Goal: Information Seeking & Learning: Learn about a topic

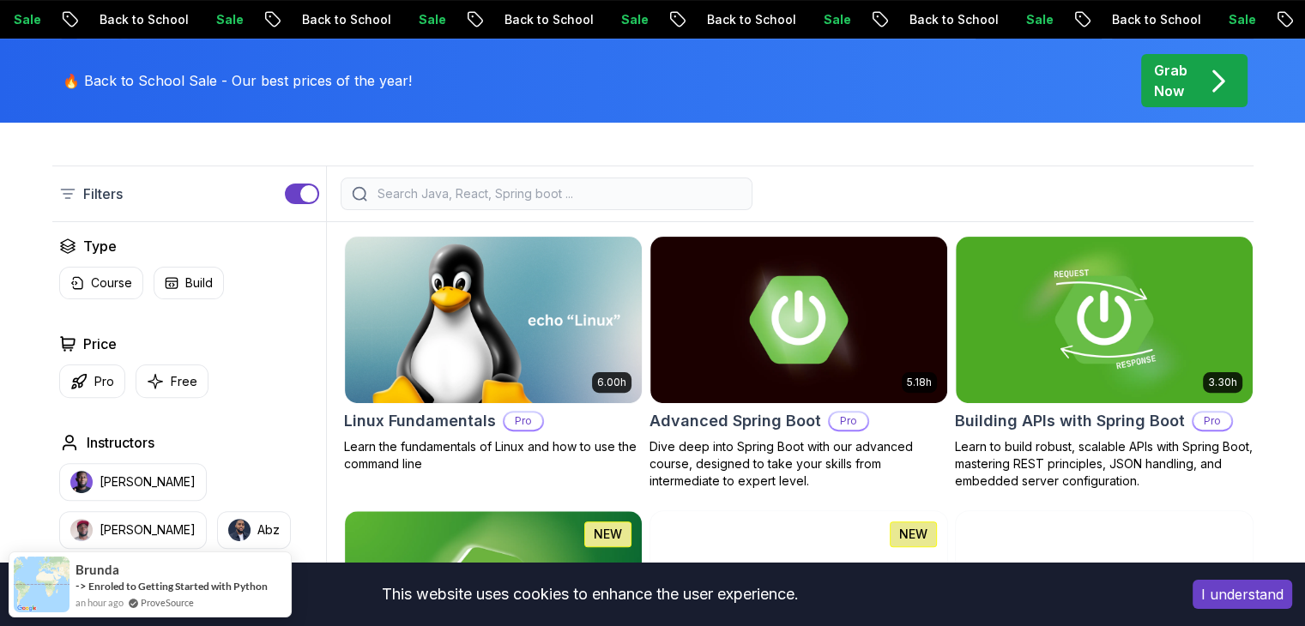
scroll to position [429, 0]
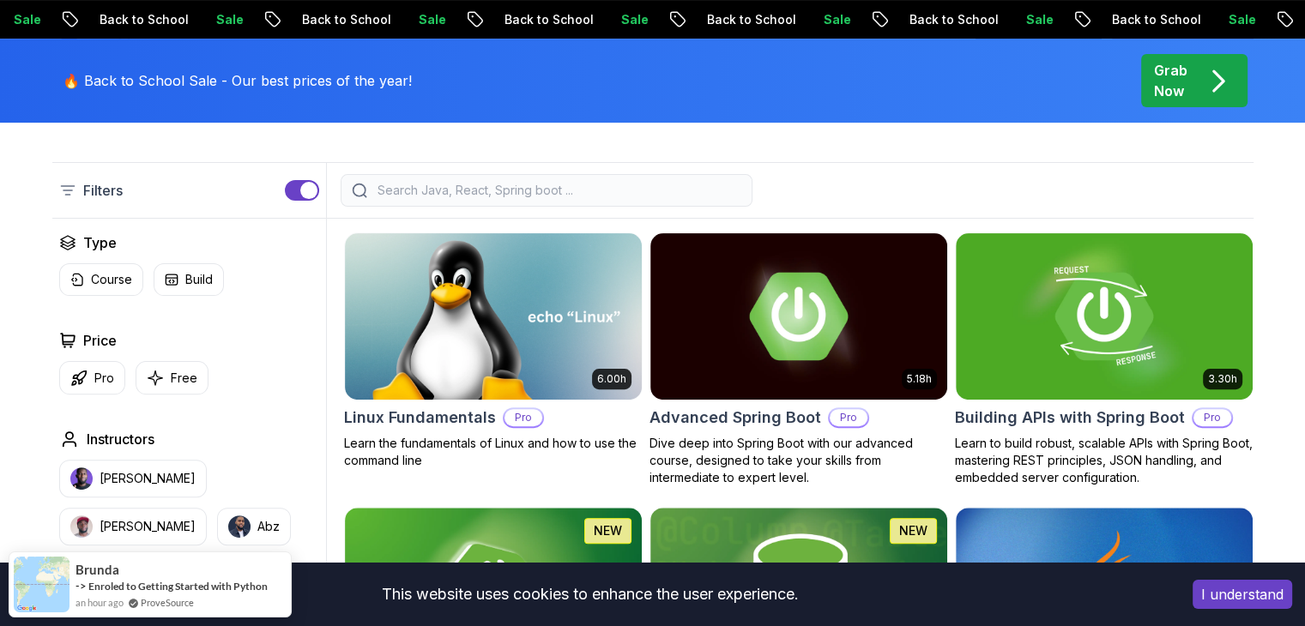
click at [1218, 83] on icon "pre-order" at bounding box center [1217, 81] width 9 height 20
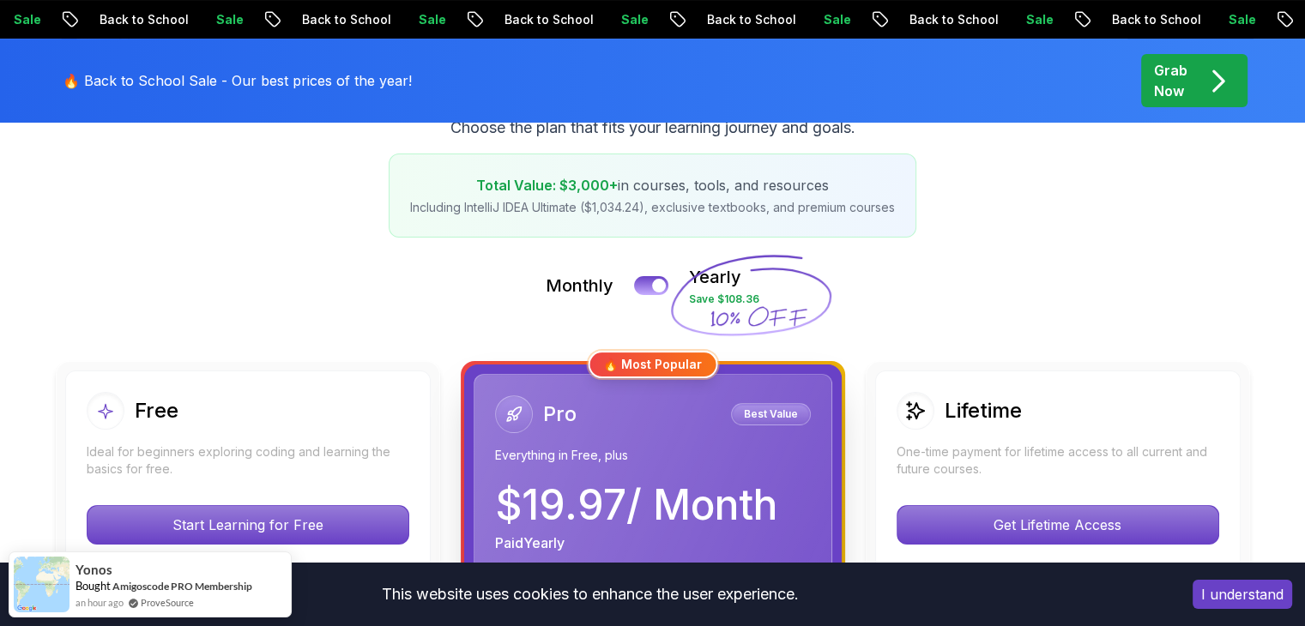
scroll to position [257, 0]
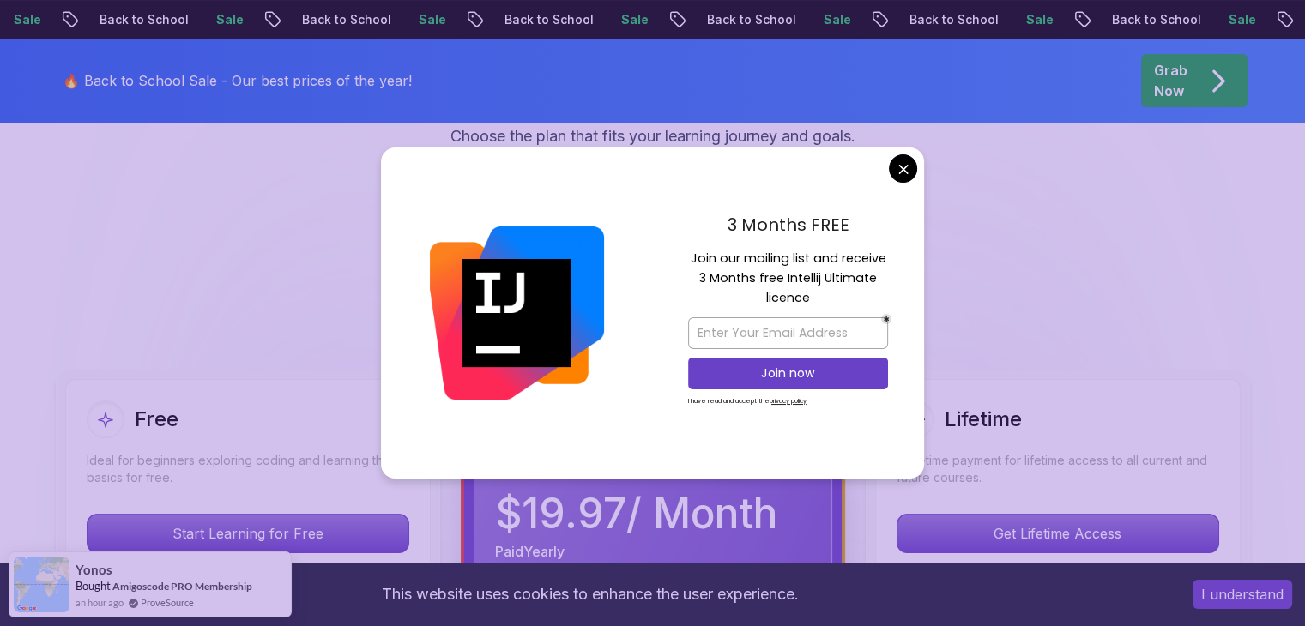
click at [643, 292] on div at bounding box center [517, 313] width 272 height 331
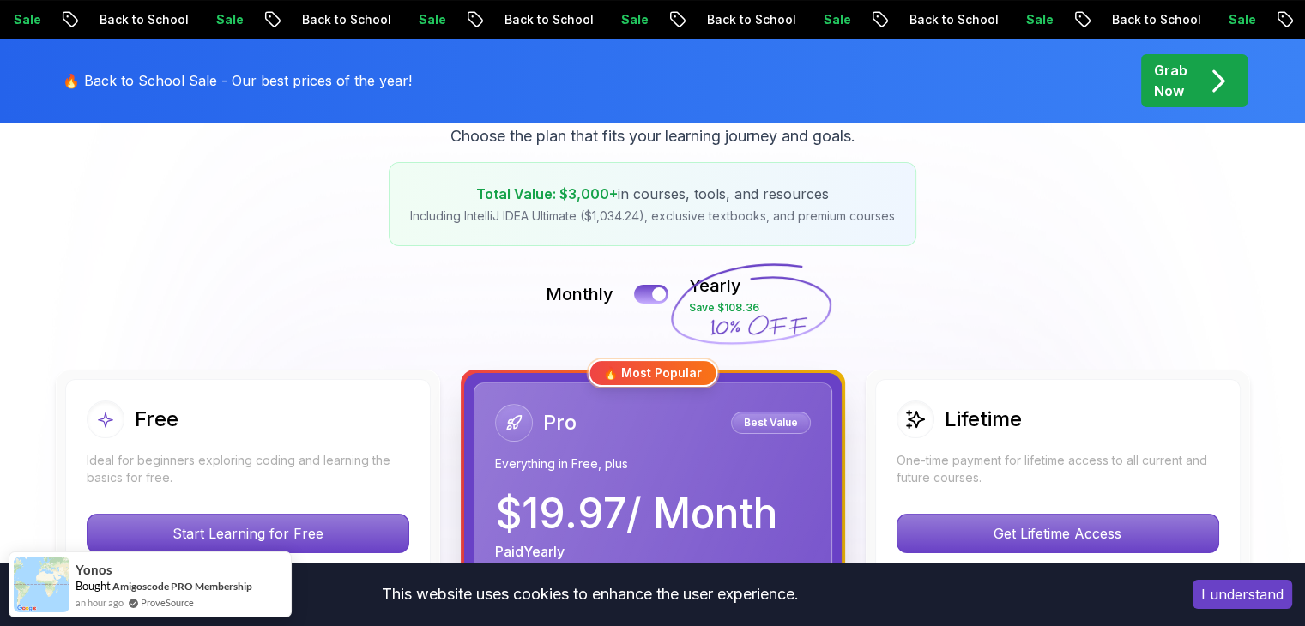
click at [659, 297] on div at bounding box center [659, 294] width 15 height 15
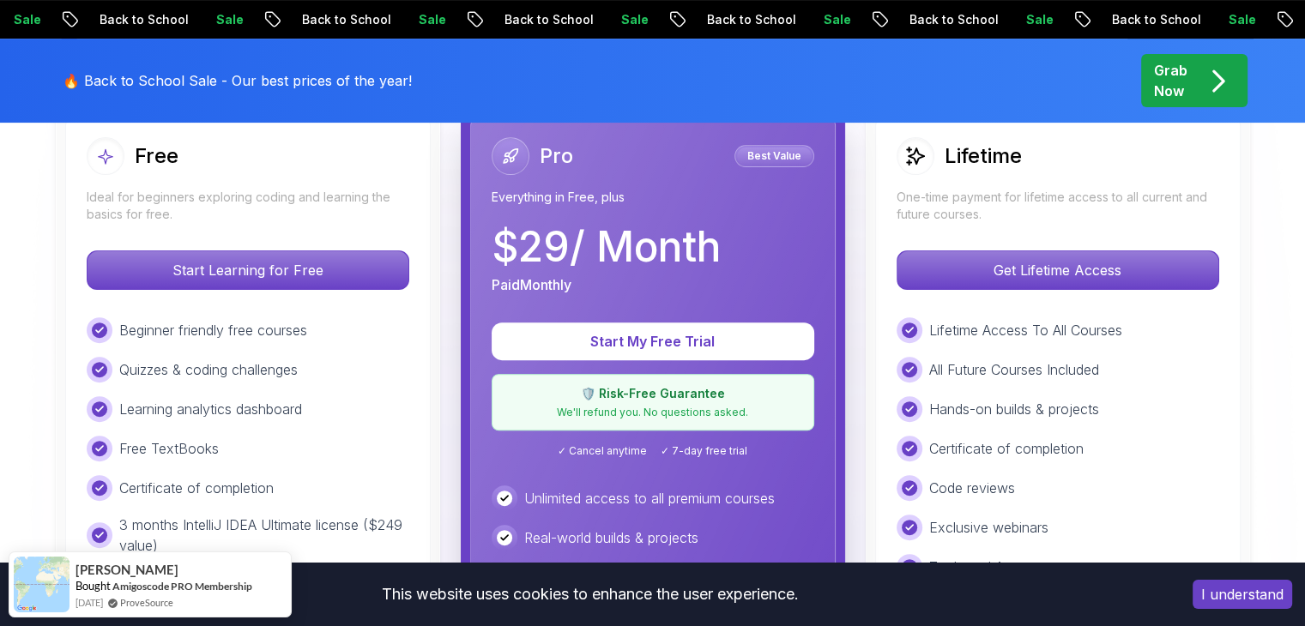
scroll to position [515, 0]
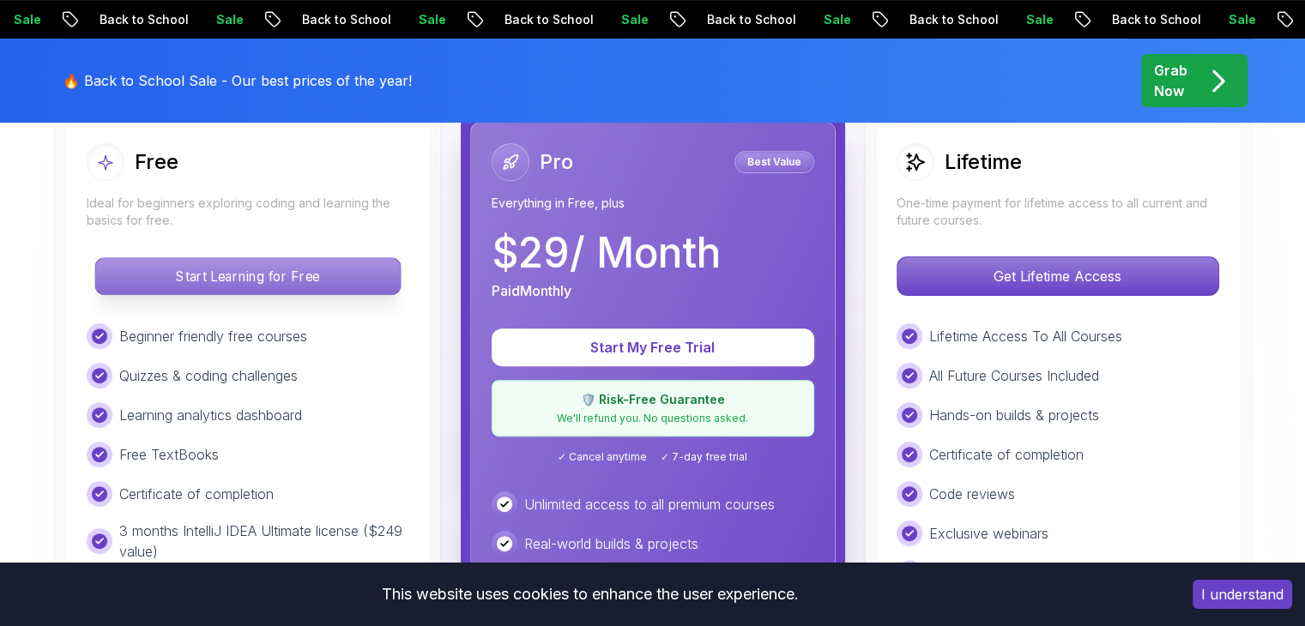
click at [273, 283] on p "Start Learning for Free" at bounding box center [247, 276] width 305 height 36
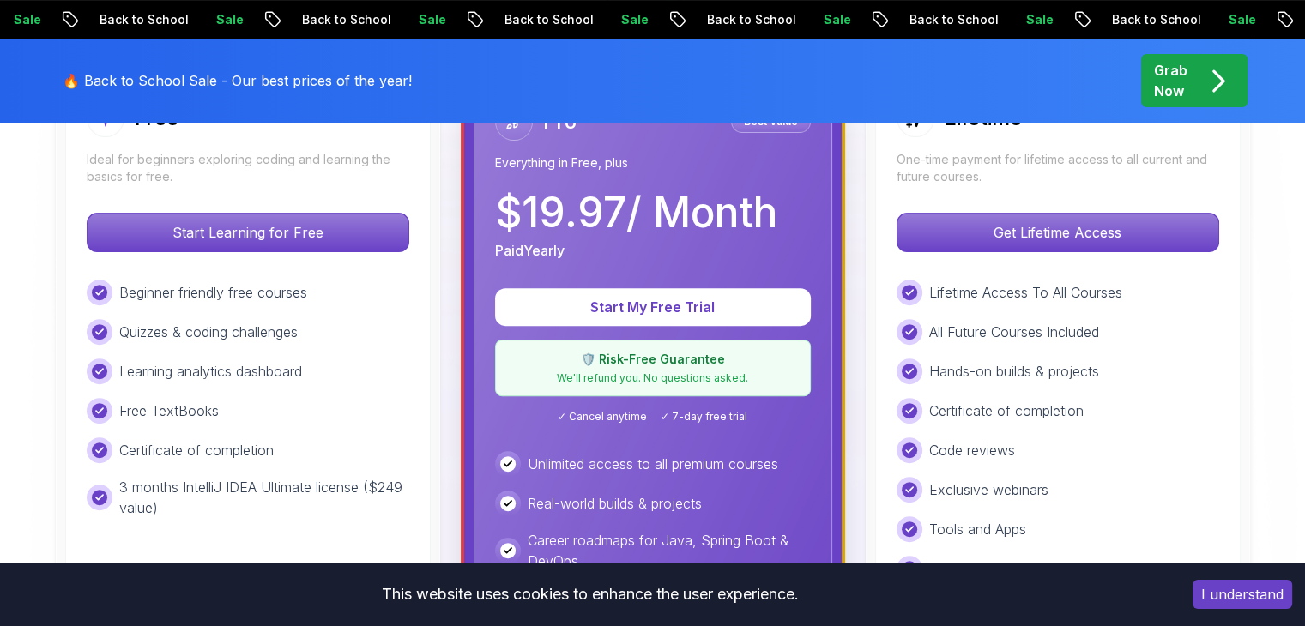
scroll to position [601, 0]
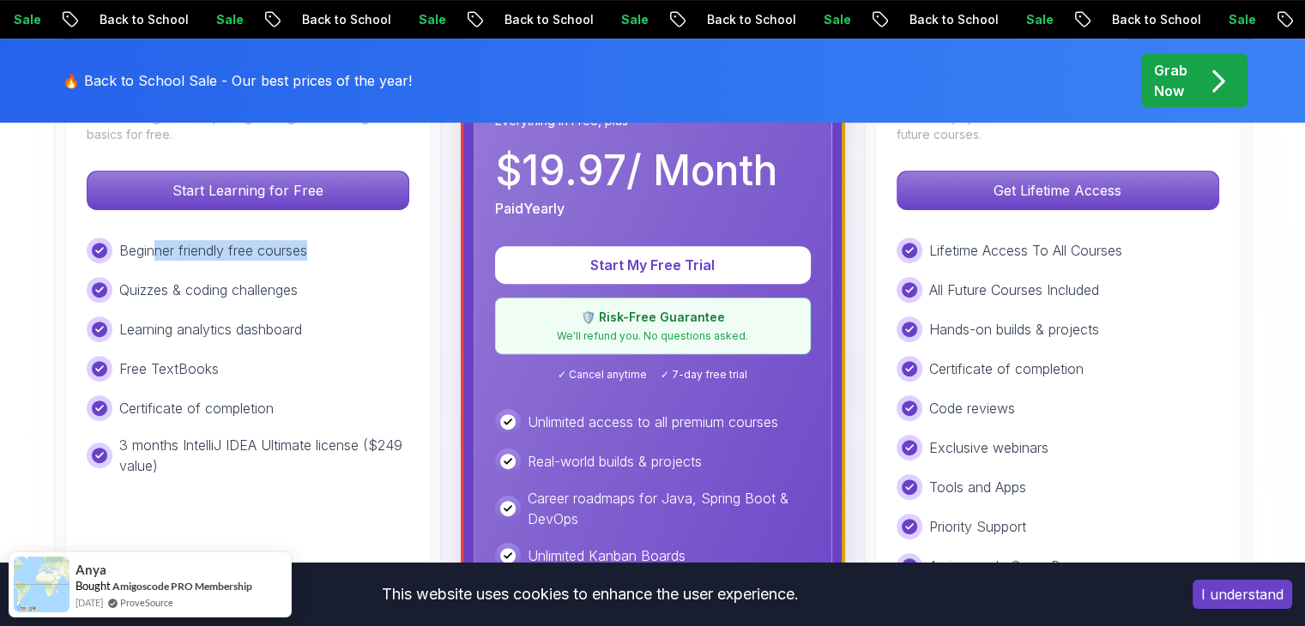
drag, startPoint x: 158, startPoint y: 245, endPoint x: 347, endPoint y: 252, distance: 188.9
click at [347, 252] on div "Beginner friendly free courses" at bounding box center [248, 251] width 323 height 26
click at [327, 287] on div "Quizzes & coding challenges" at bounding box center [248, 290] width 323 height 26
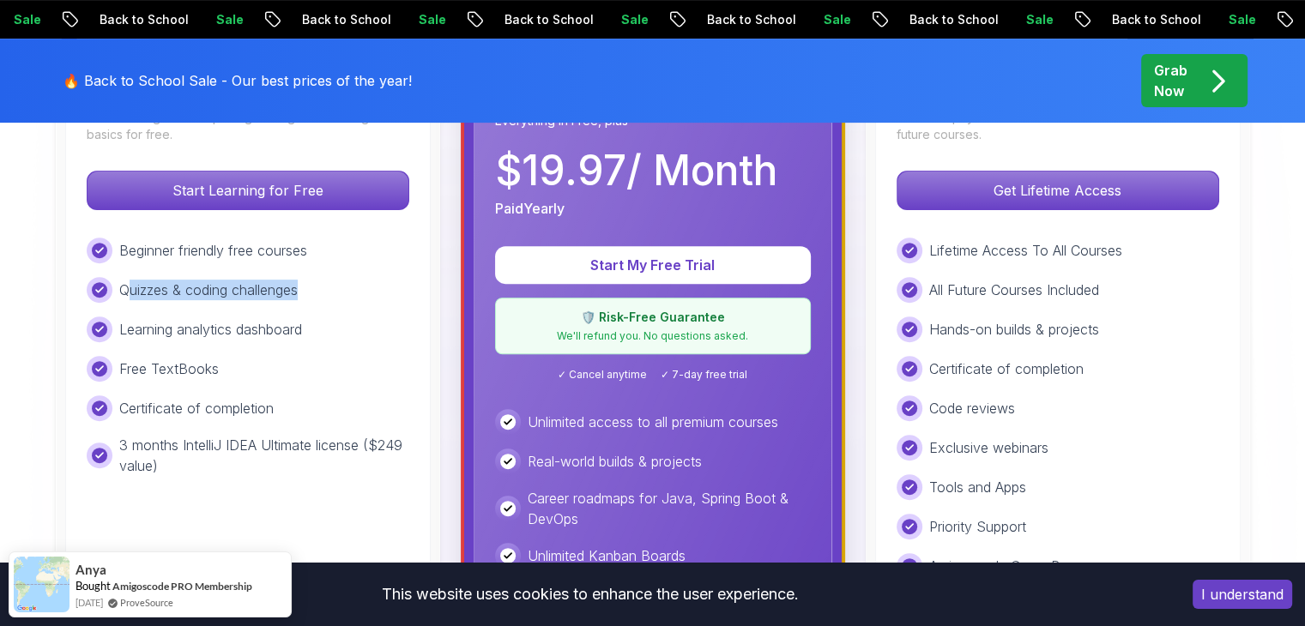
drag, startPoint x: 130, startPoint y: 292, endPoint x: 330, endPoint y: 293, distance: 199.9
click at [330, 293] on div "Quizzes & coding challenges" at bounding box center [248, 290] width 323 height 26
click at [325, 321] on div "Learning analytics dashboard" at bounding box center [248, 330] width 323 height 26
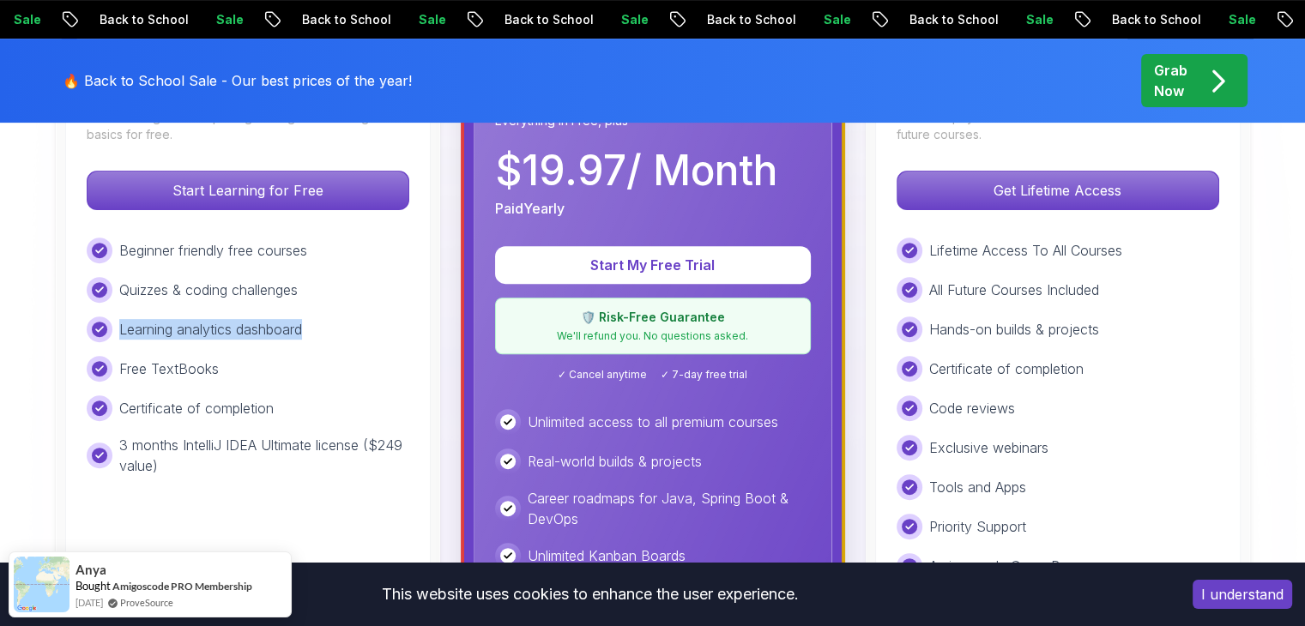
drag, startPoint x: 118, startPoint y: 326, endPoint x: 317, endPoint y: 330, distance: 199.1
click at [317, 330] on div "Learning analytics dashboard" at bounding box center [248, 330] width 323 height 26
drag, startPoint x: 122, startPoint y: 364, endPoint x: 343, endPoint y: 365, distance: 221.4
click at [343, 365] on div "Free TextBooks" at bounding box center [248, 369] width 323 height 26
click at [336, 368] on div "Free TextBooks" at bounding box center [248, 369] width 323 height 26
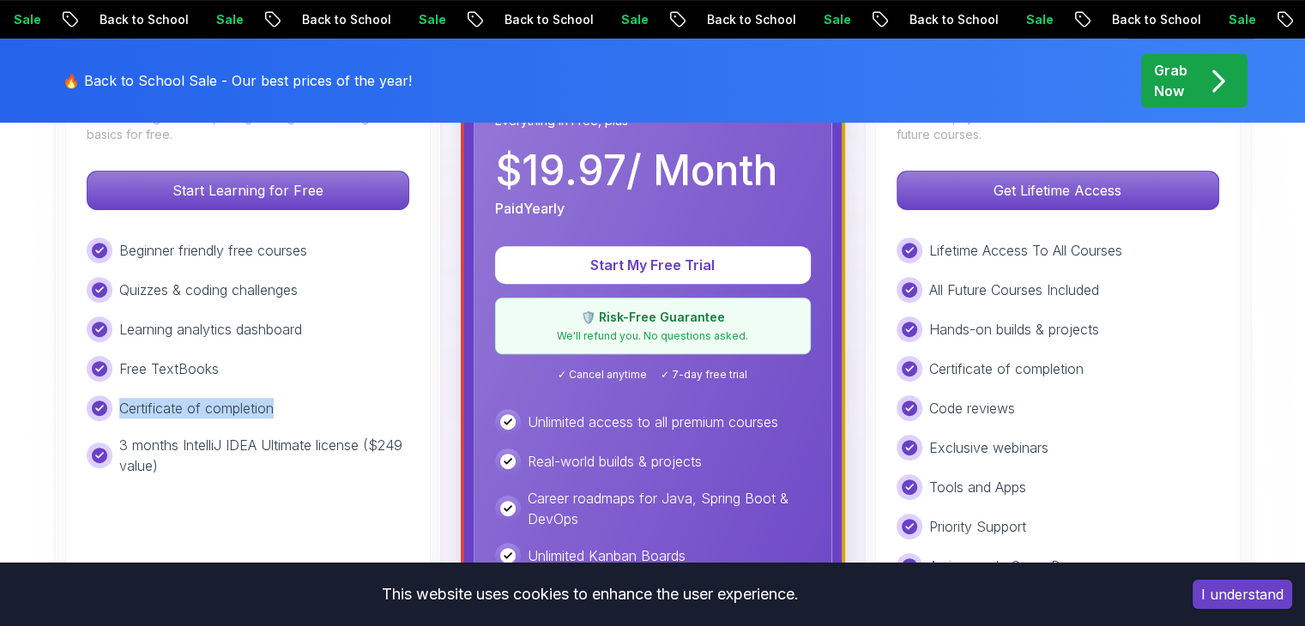
drag, startPoint x: 120, startPoint y: 409, endPoint x: 293, endPoint y: 390, distance: 174.4
click at [293, 390] on div "Beginner friendly free courses Quizzes & coding challenges Learning analytics d…" at bounding box center [248, 357] width 323 height 239
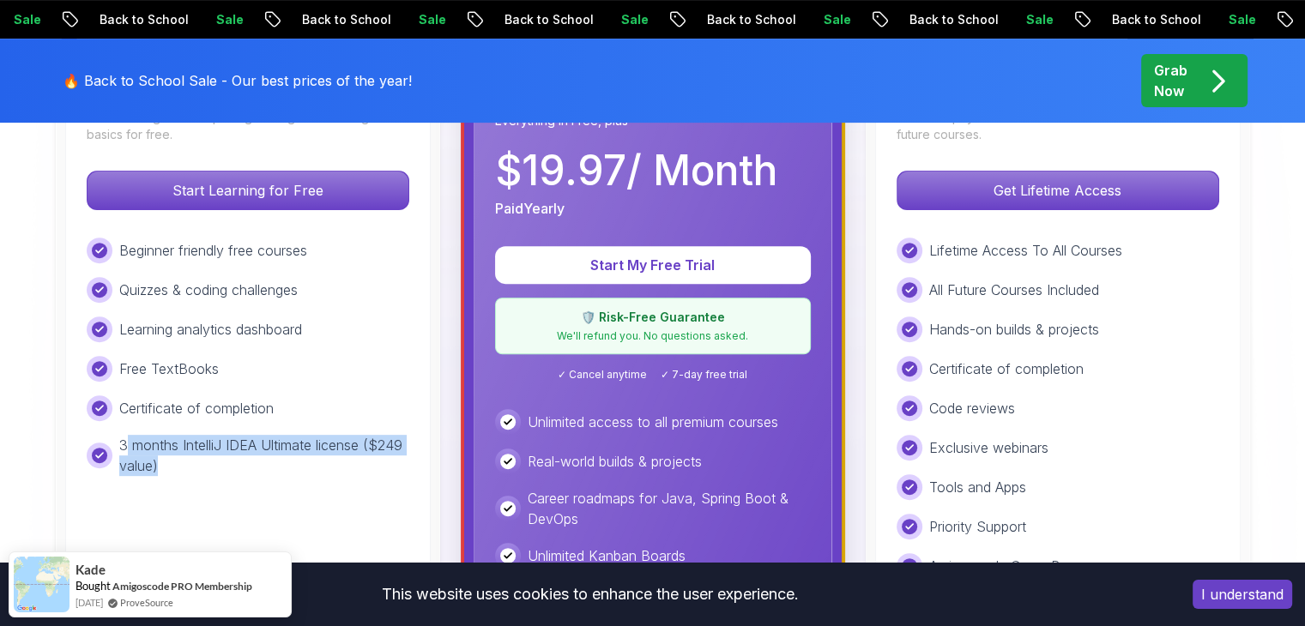
drag, startPoint x: 123, startPoint y: 444, endPoint x: 216, endPoint y: 474, distance: 98.2
click at [216, 474] on p "3 months IntelliJ IDEA Ultimate license ($249 value)" at bounding box center [264, 455] width 290 height 41
click at [237, 444] on p "3 months IntelliJ IDEA Ultimate license ($249 value)" at bounding box center [264, 455] width 290 height 41
click at [361, 359] on div "Free TextBooks" at bounding box center [248, 369] width 323 height 26
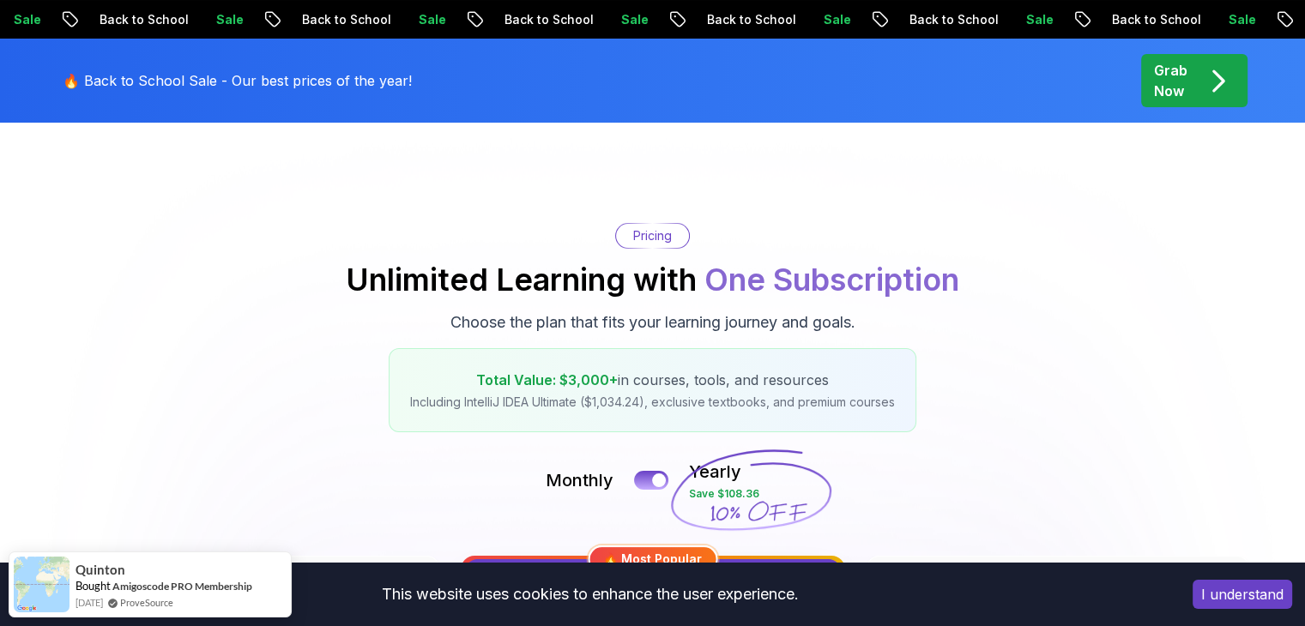
scroll to position [0, 0]
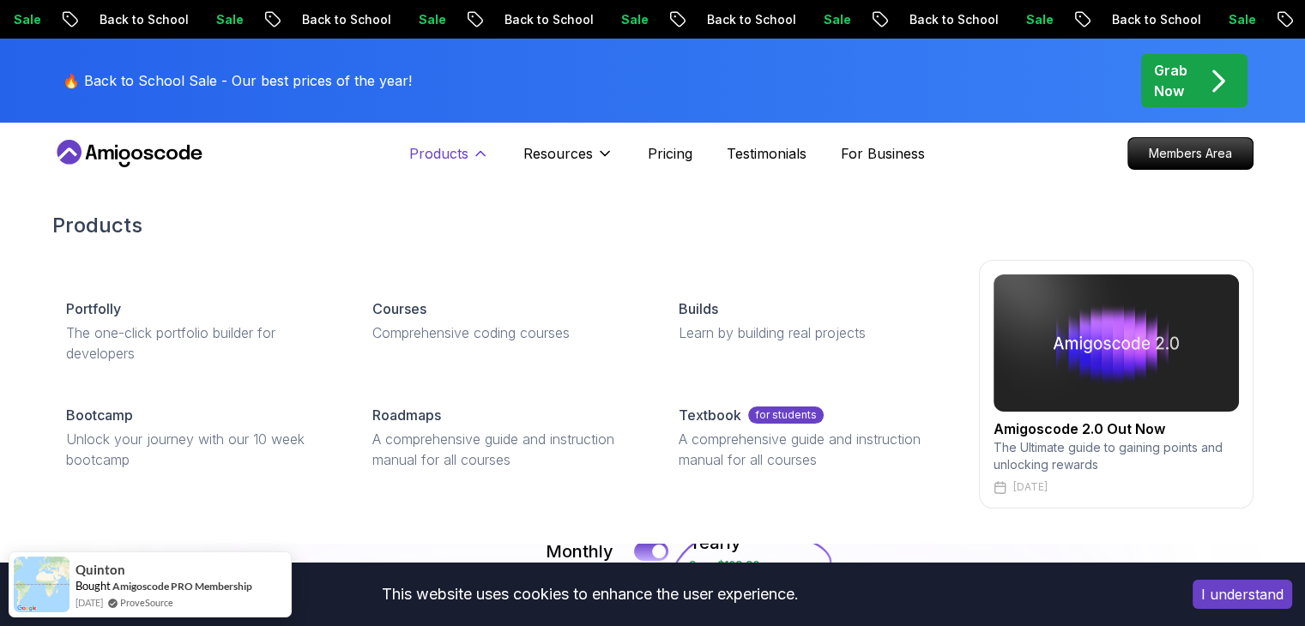
click at [458, 149] on p "Products" at bounding box center [438, 153] width 59 height 21
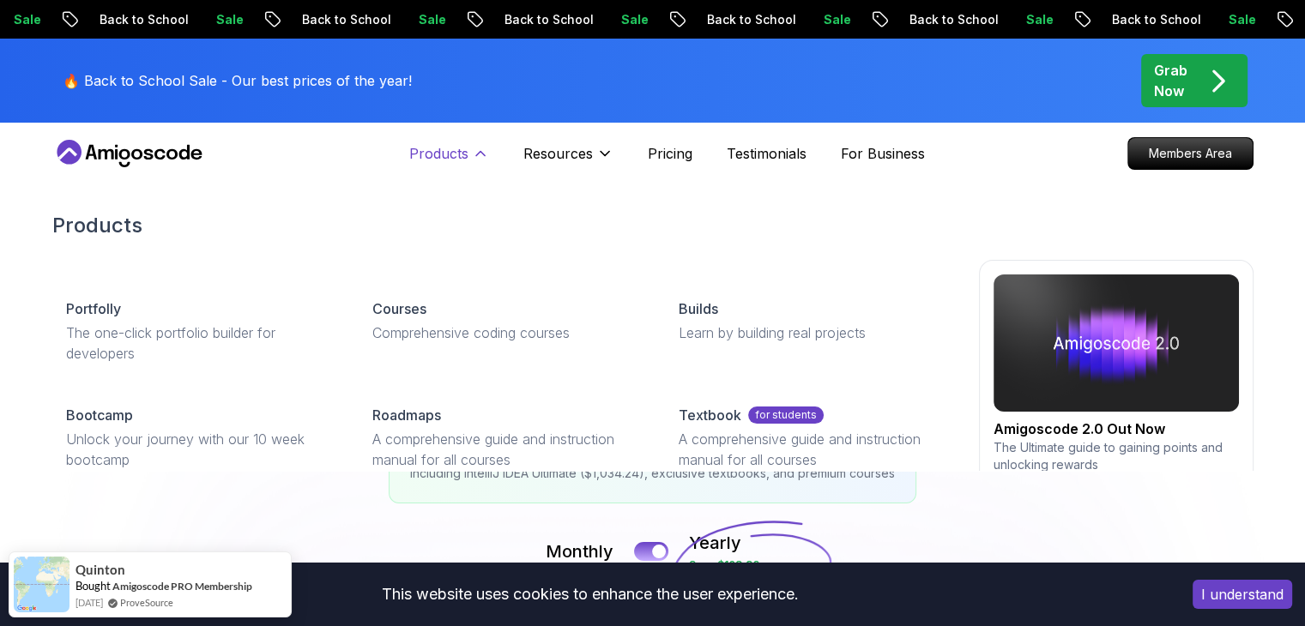
click at [485, 152] on icon at bounding box center [480, 153] width 17 height 17
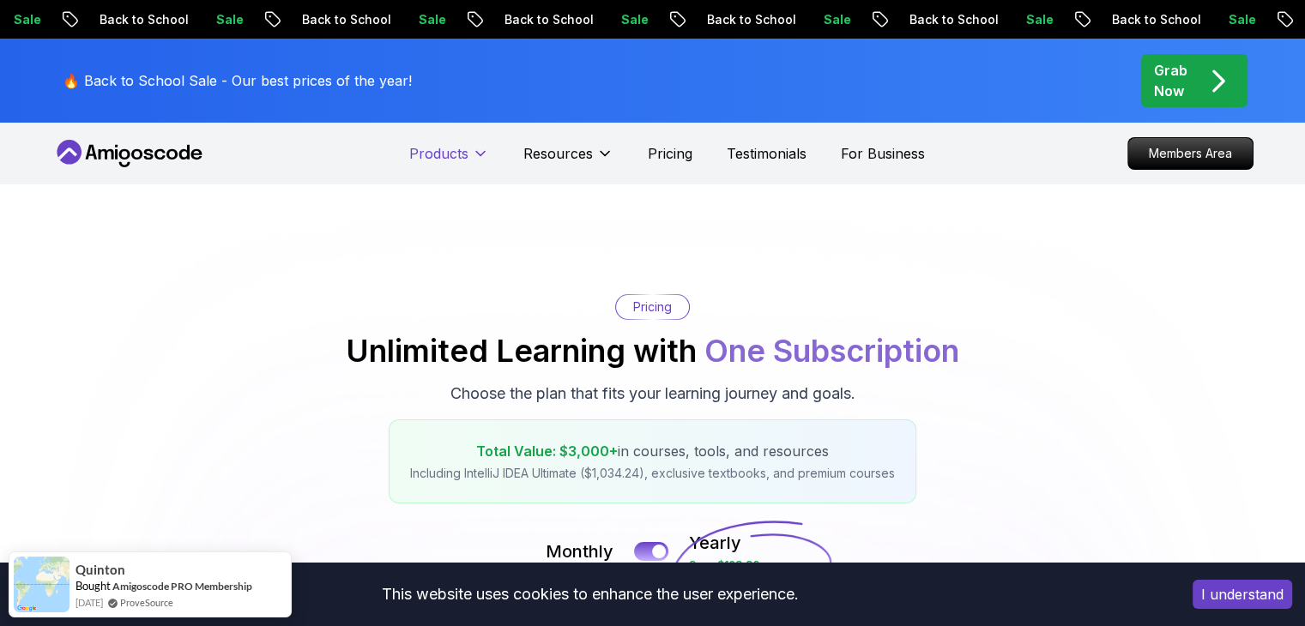
click at [485, 152] on icon at bounding box center [480, 153] width 17 height 17
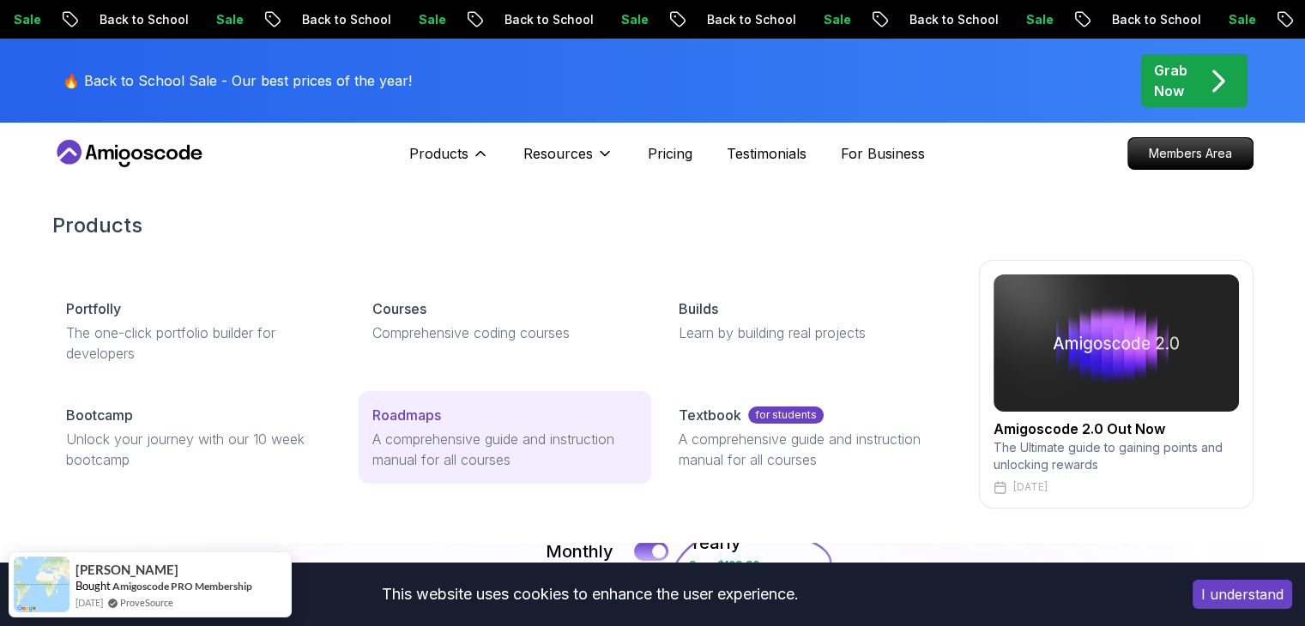
click at [475, 415] on div "Roadmaps" at bounding box center [504, 415] width 265 height 21
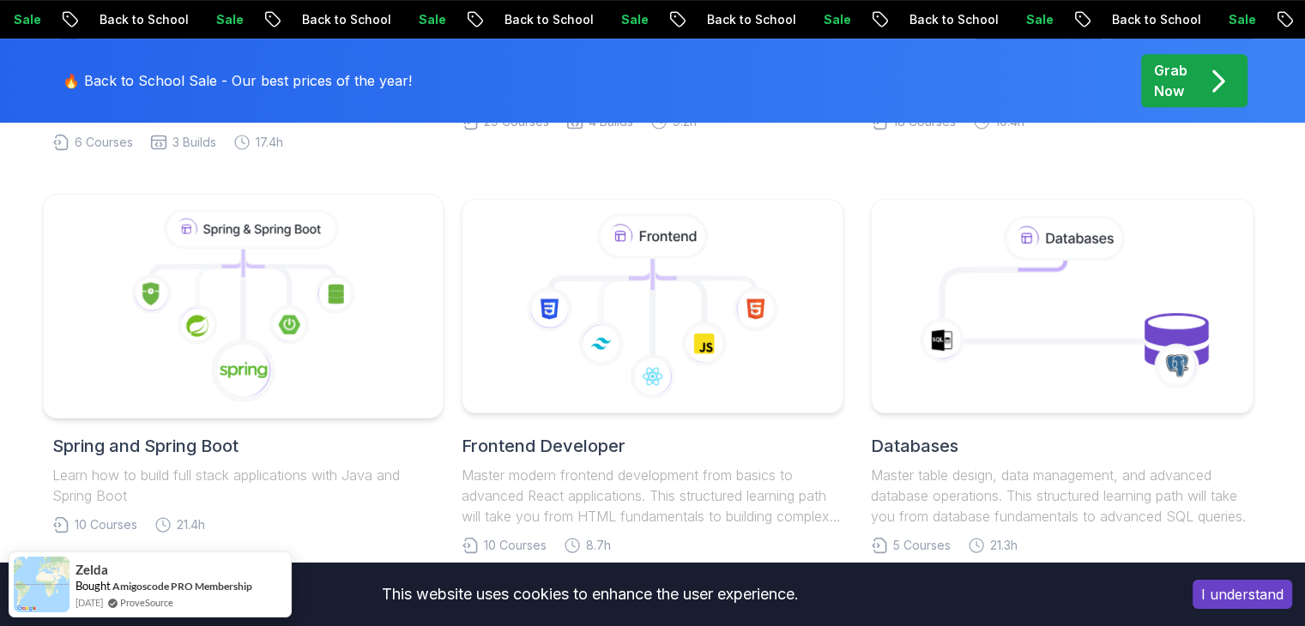
scroll to position [858, 0]
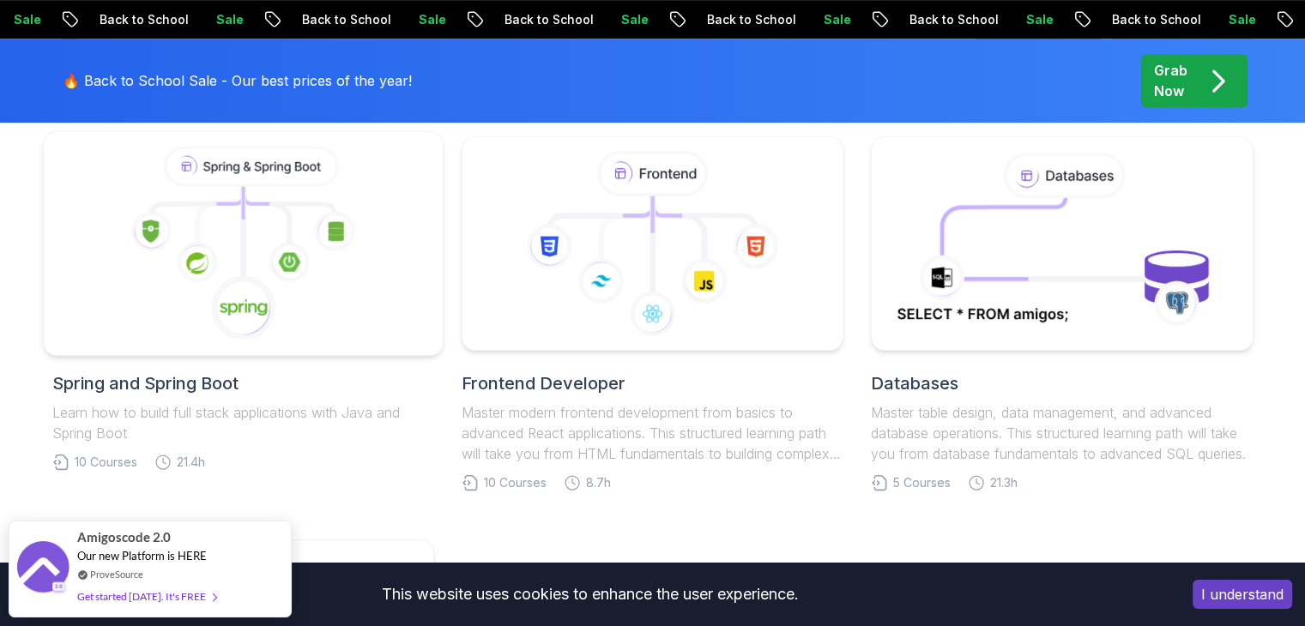
click at [306, 319] on icon at bounding box center [242, 244] width 371 height 195
click at [263, 62] on nav "Products Resources Pricing Testimonials For Business Members Area Join Amigosco…" at bounding box center [652, 31] width 1201 height 62
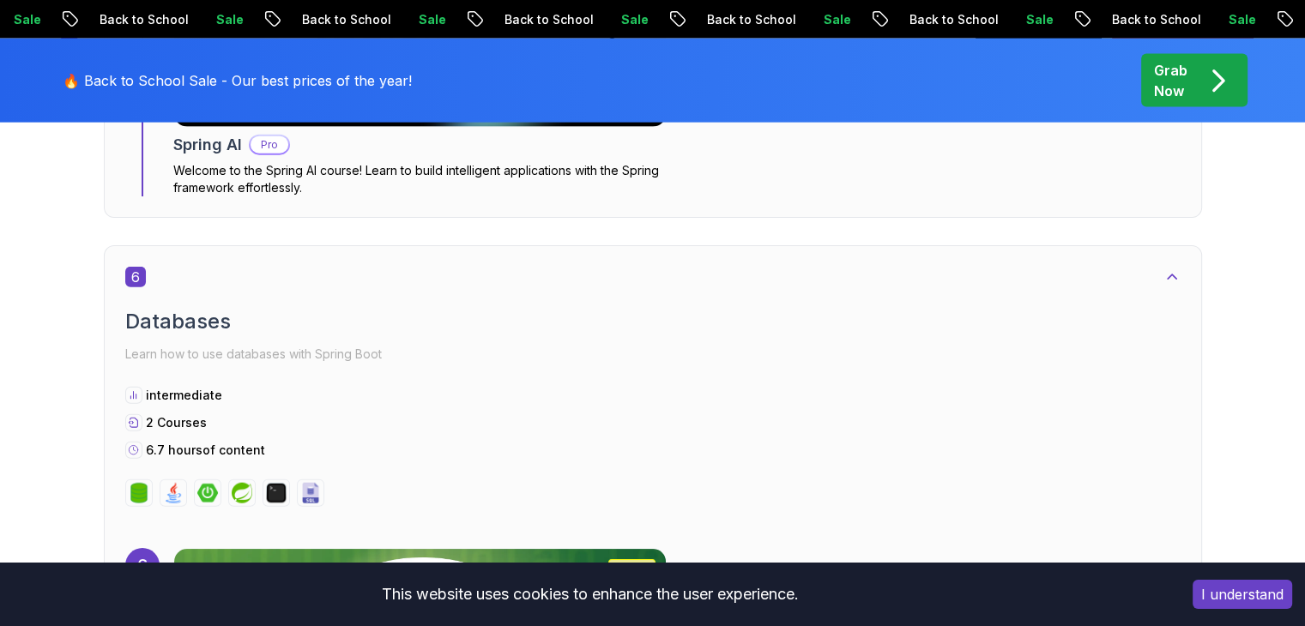
scroll to position [3947, 0]
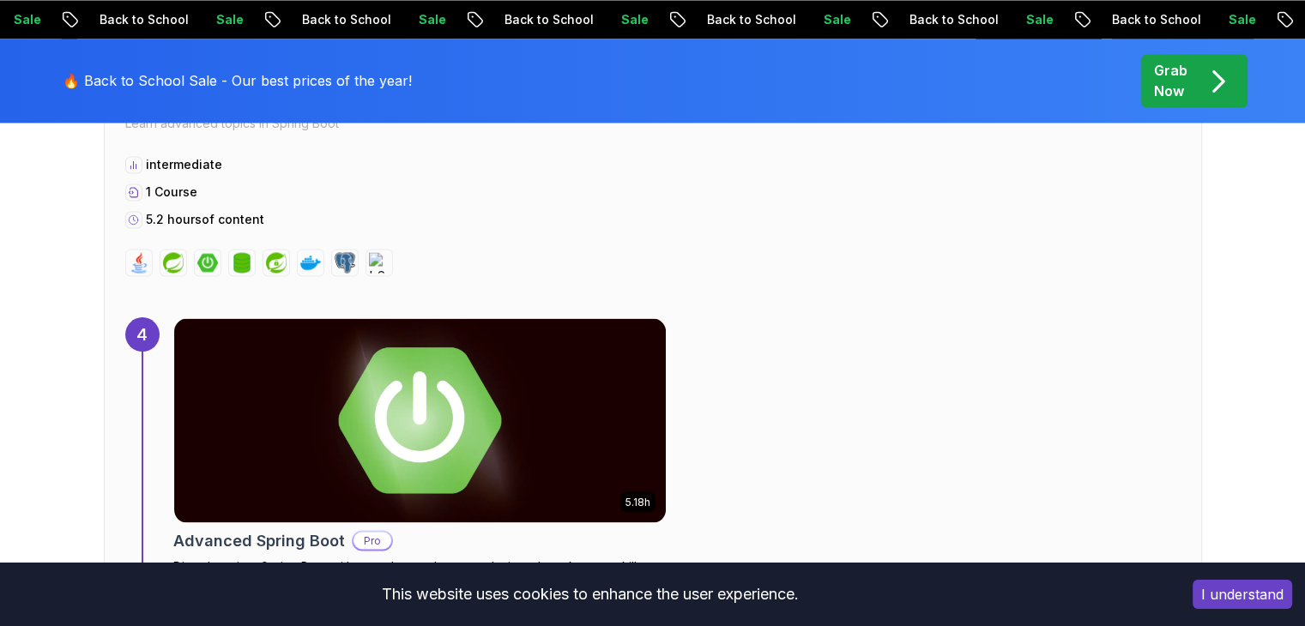
scroll to position [2746, 0]
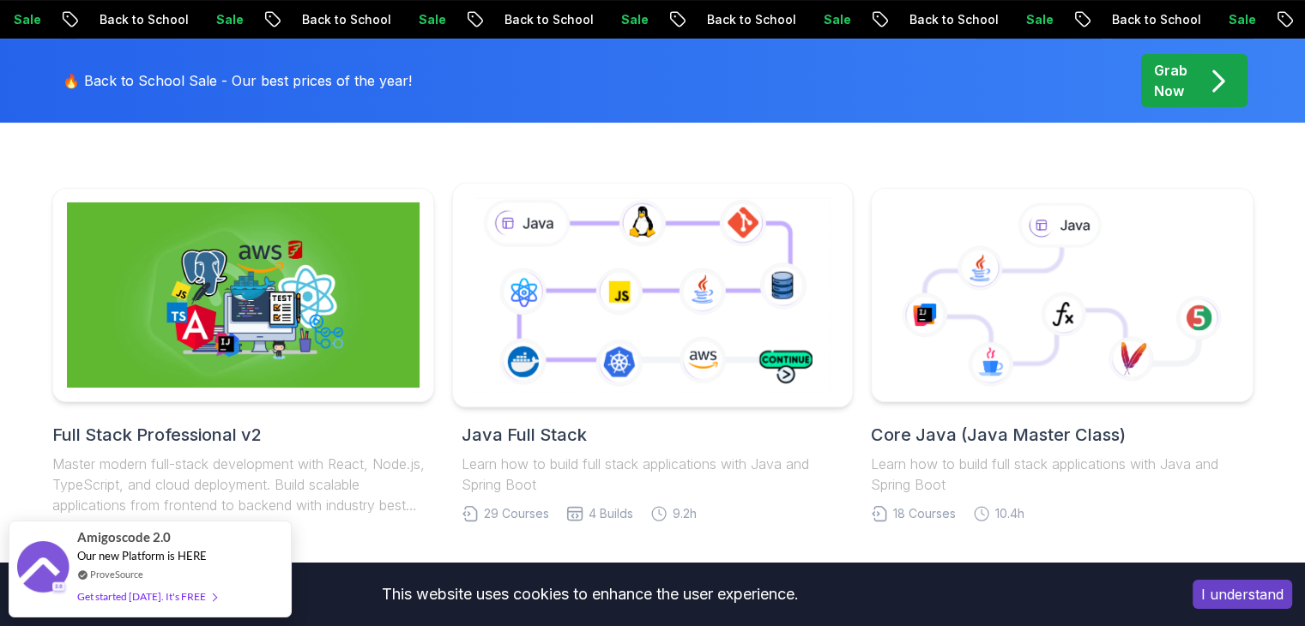
scroll to position [429, 0]
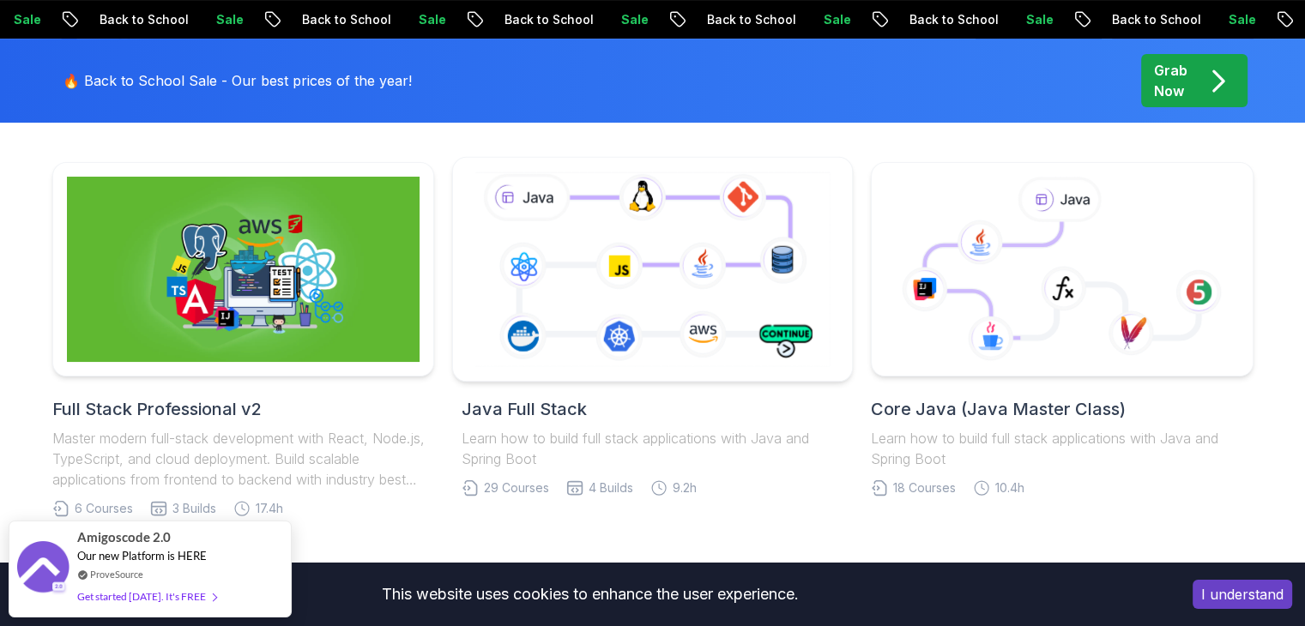
click at [704, 349] on icon at bounding box center [652, 269] width 363 height 202
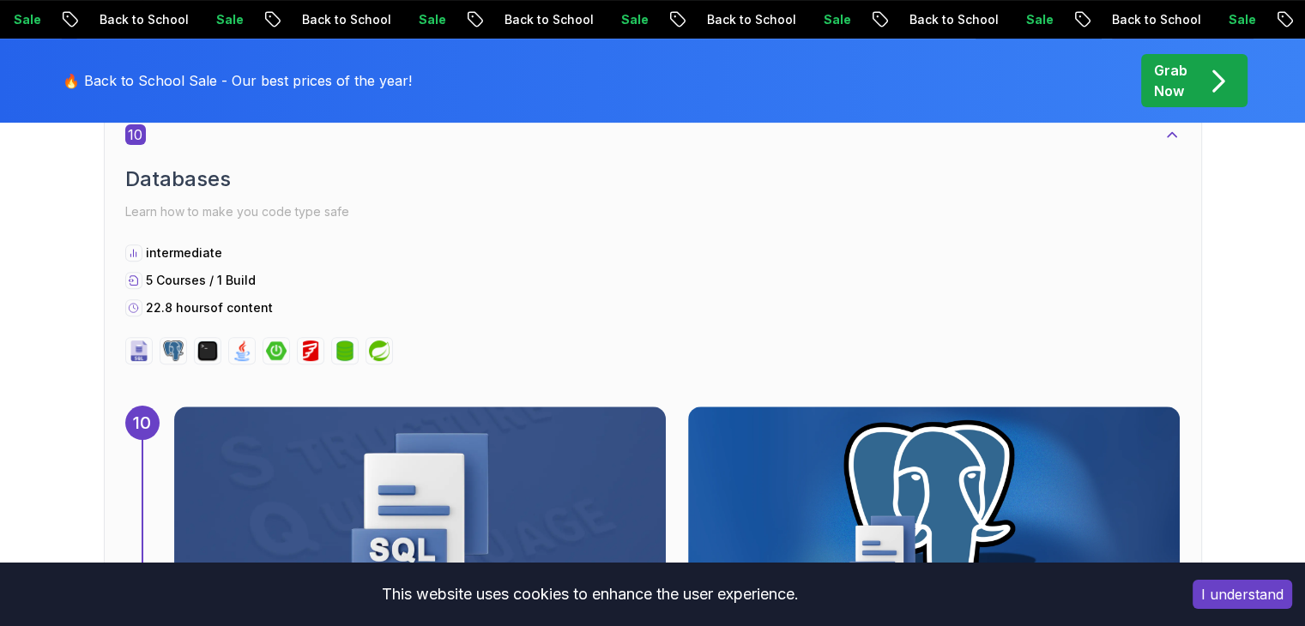
scroll to position [7208, 0]
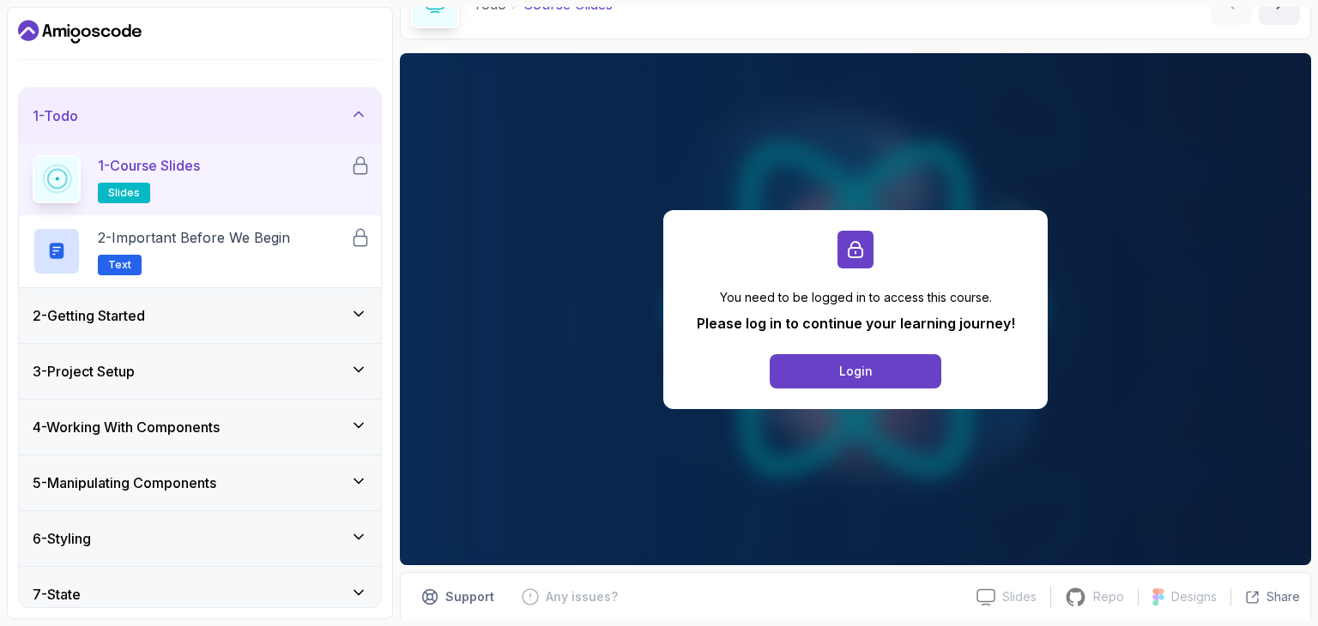
click at [358, 311] on icon at bounding box center [358, 313] width 17 height 17
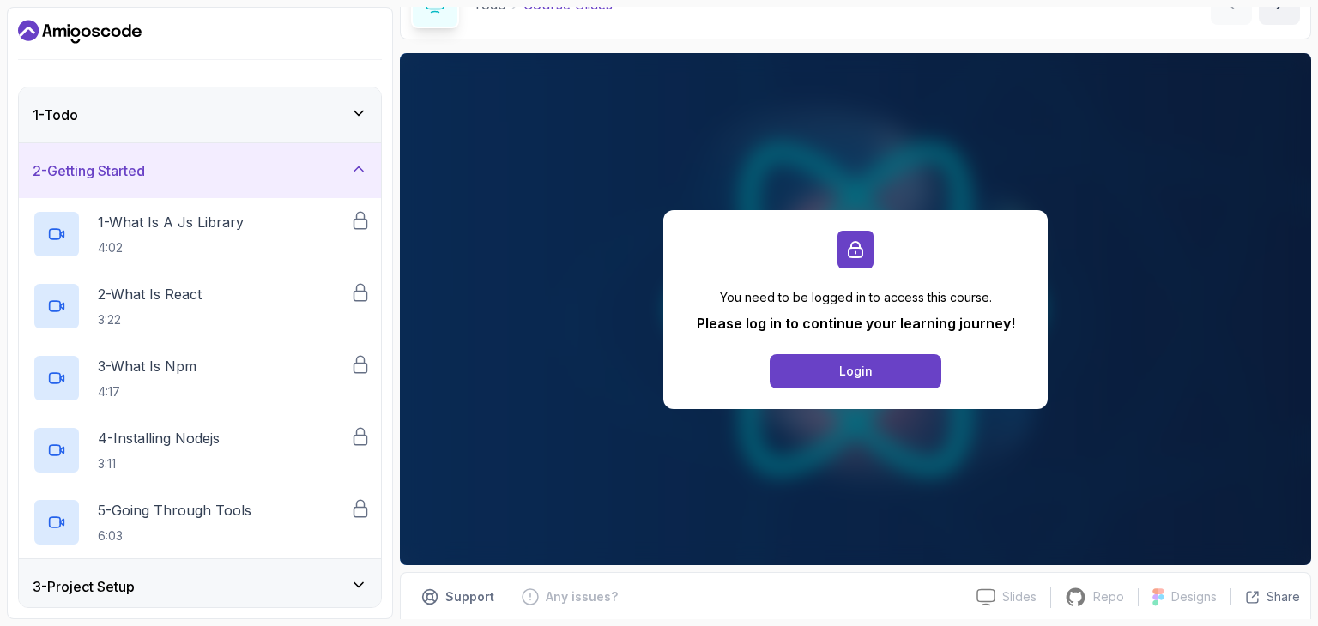
click at [357, 164] on icon at bounding box center [358, 168] width 17 height 17
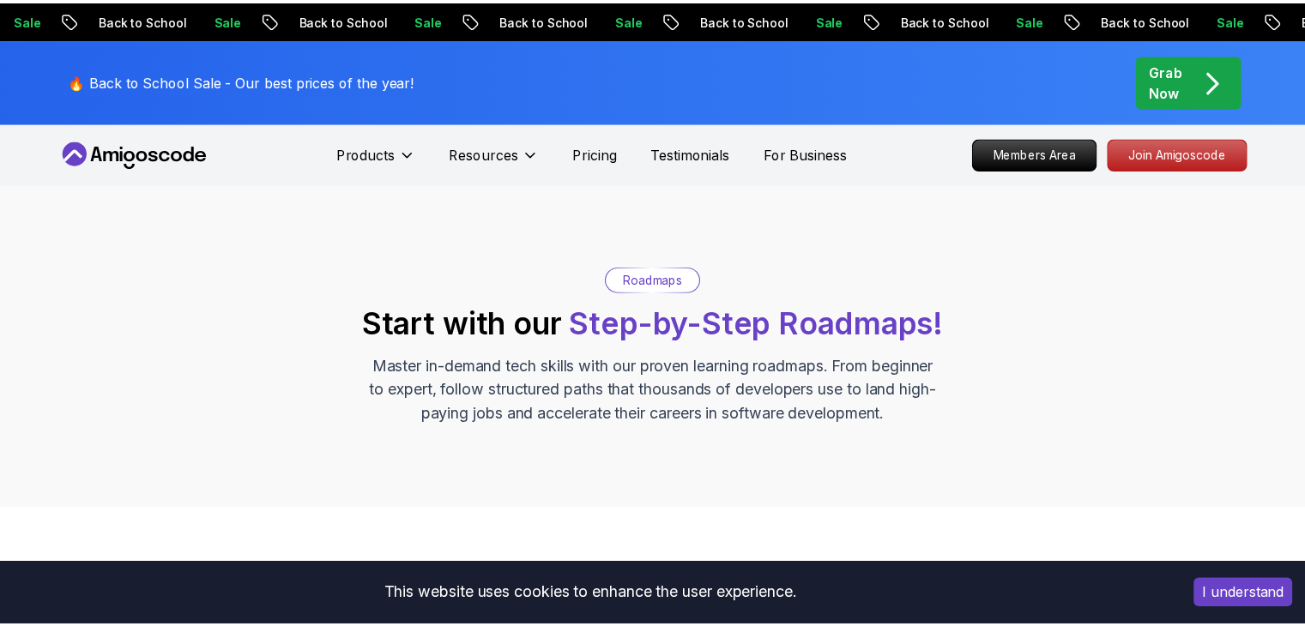
scroll to position [429, 0]
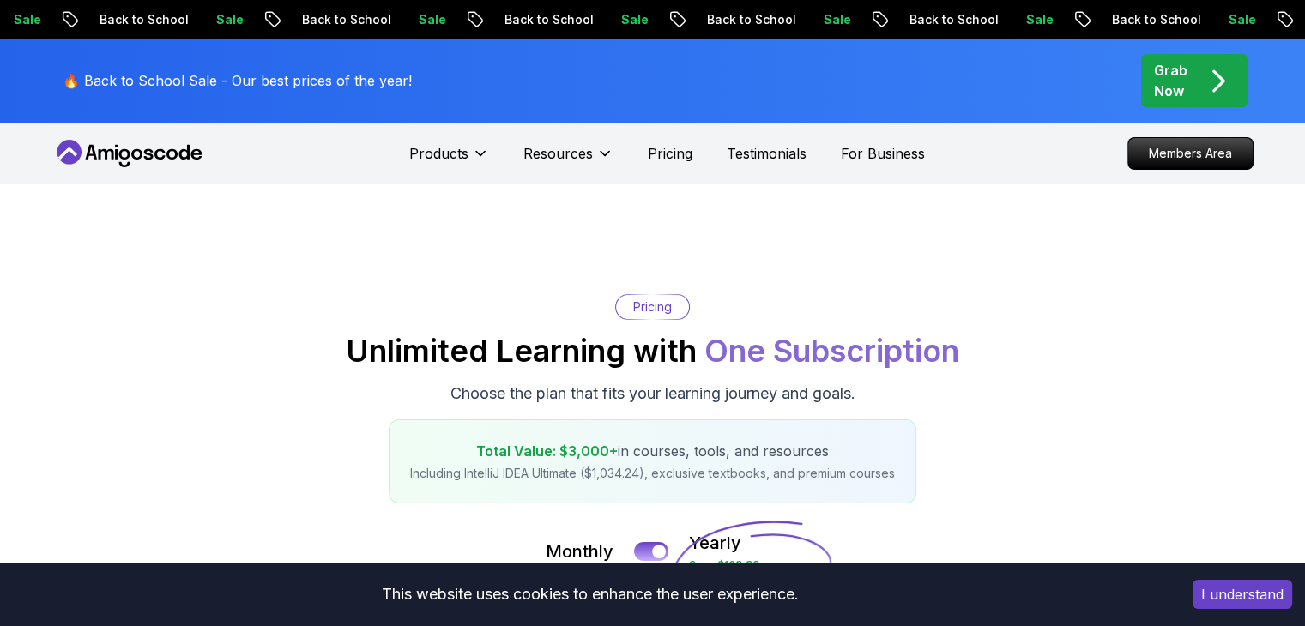
scroll to position [515, 0]
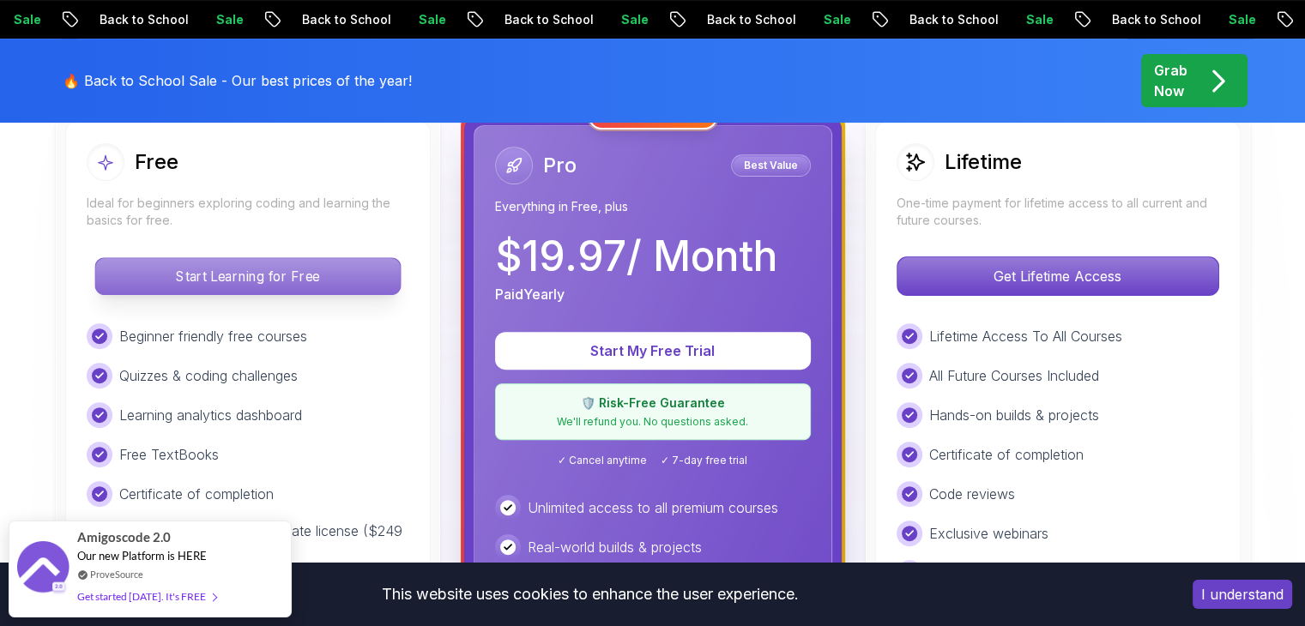
click at [207, 281] on p "Start Learning for Free" at bounding box center [247, 276] width 305 height 36
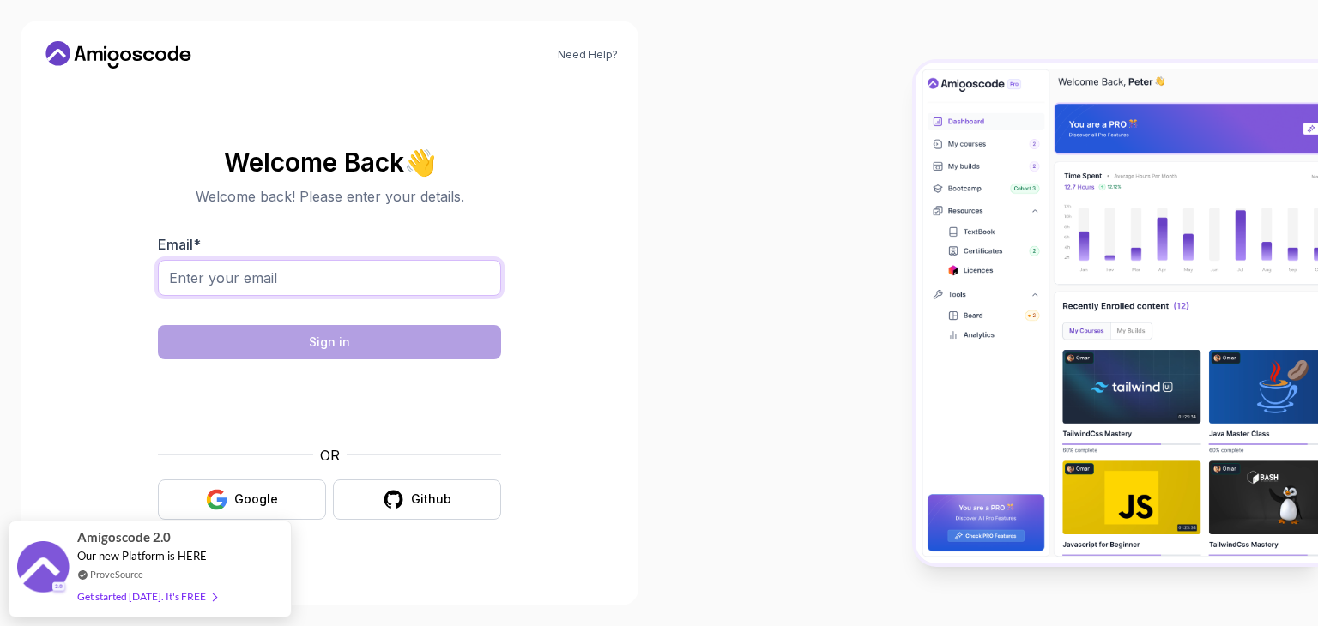
click at [295, 287] on input "Email *" at bounding box center [329, 278] width 343 height 36
type input "[EMAIL_ADDRESS][DOMAIN_NAME]"
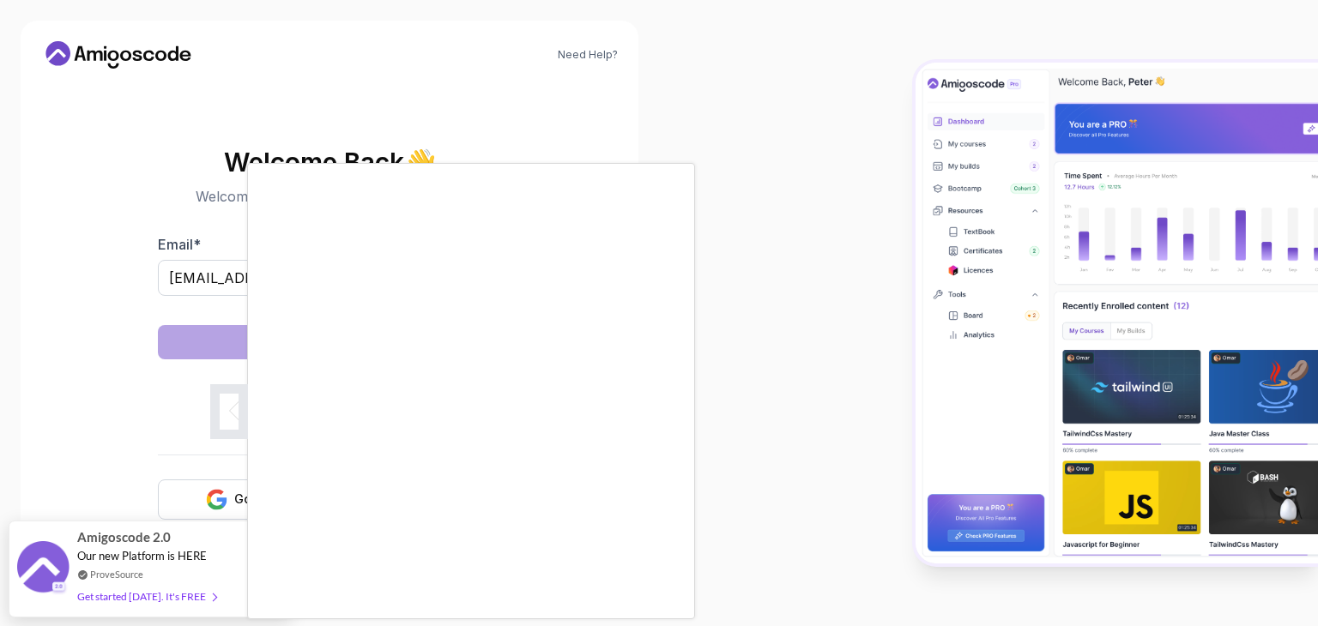
click at [69, 244] on div at bounding box center [659, 313] width 1318 height 626
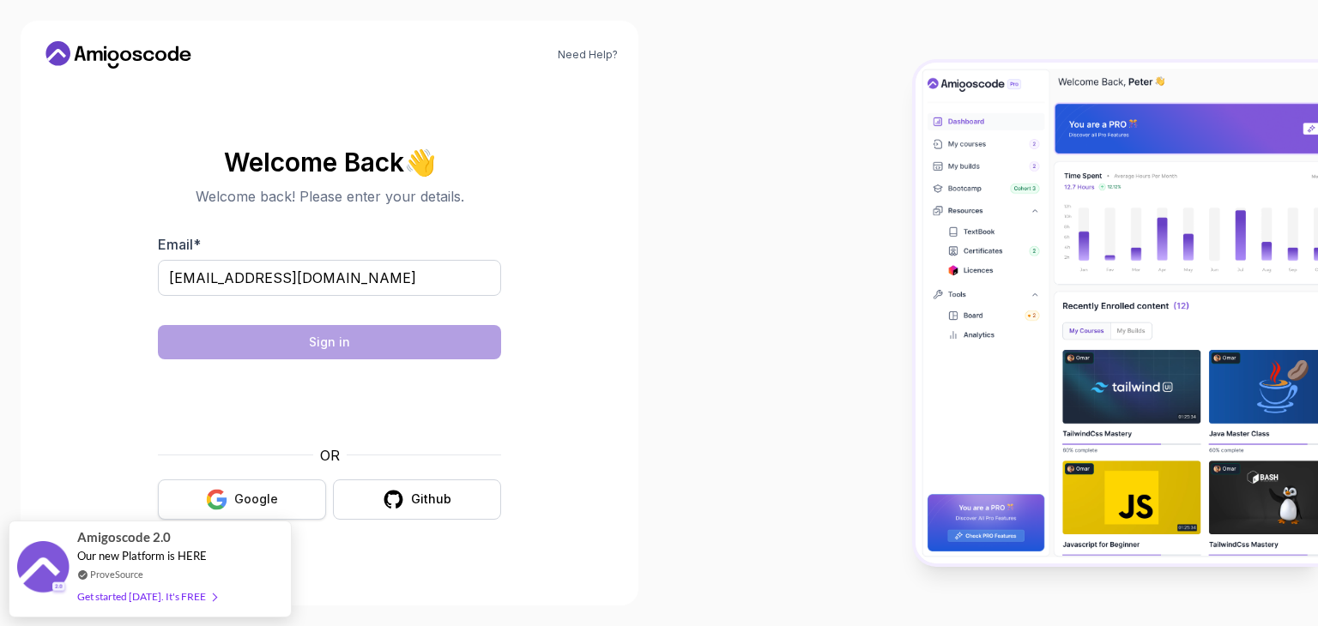
click at [267, 511] on button "Google" at bounding box center [242, 500] width 168 height 40
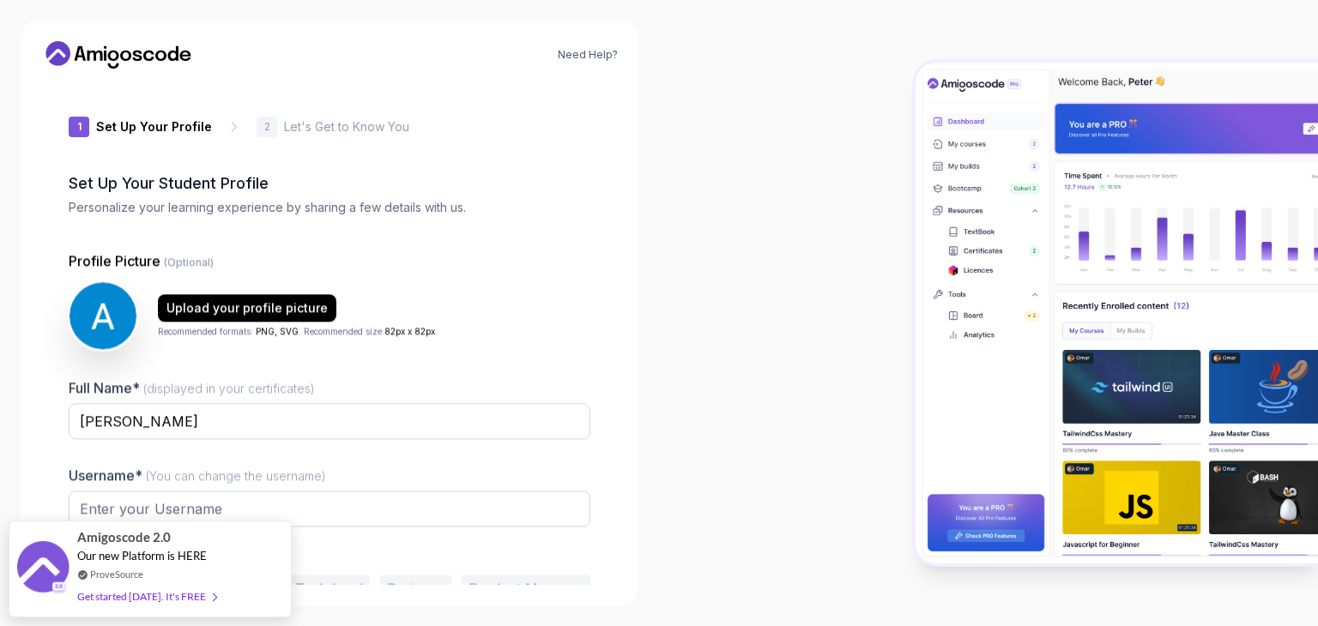
type input "dynamicowlfb29b"
click at [206, 589] on span at bounding box center [211, 588] width 10 height 13
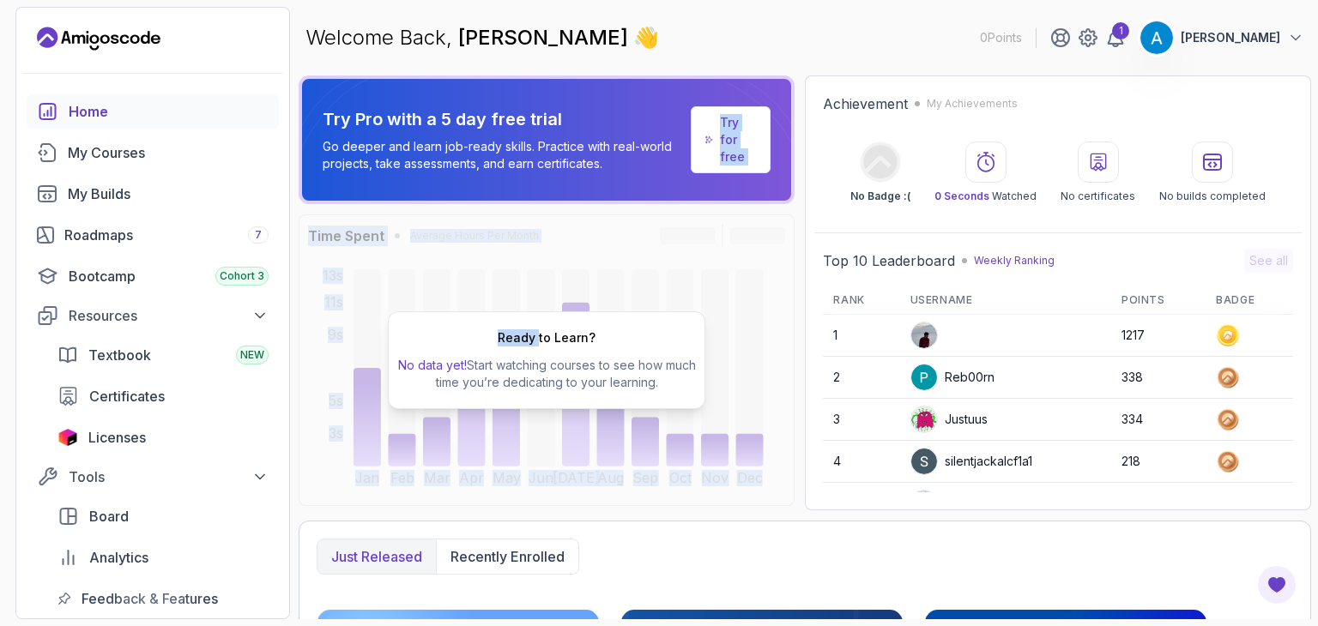
drag, startPoint x: 649, startPoint y: 198, endPoint x: 510, endPoint y: 312, distance: 179.9
click at [533, 321] on div "Try Pro with a 5 day free trial Go deeper and learn job-ready skills. Practice …" at bounding box center [547, 293] width 496 height 435
click at [460, 296] on div "Ready to Learn? No data yet! Start watching courses to see how much time you’re…" at bounding box center [547, 361] width 496 height 292
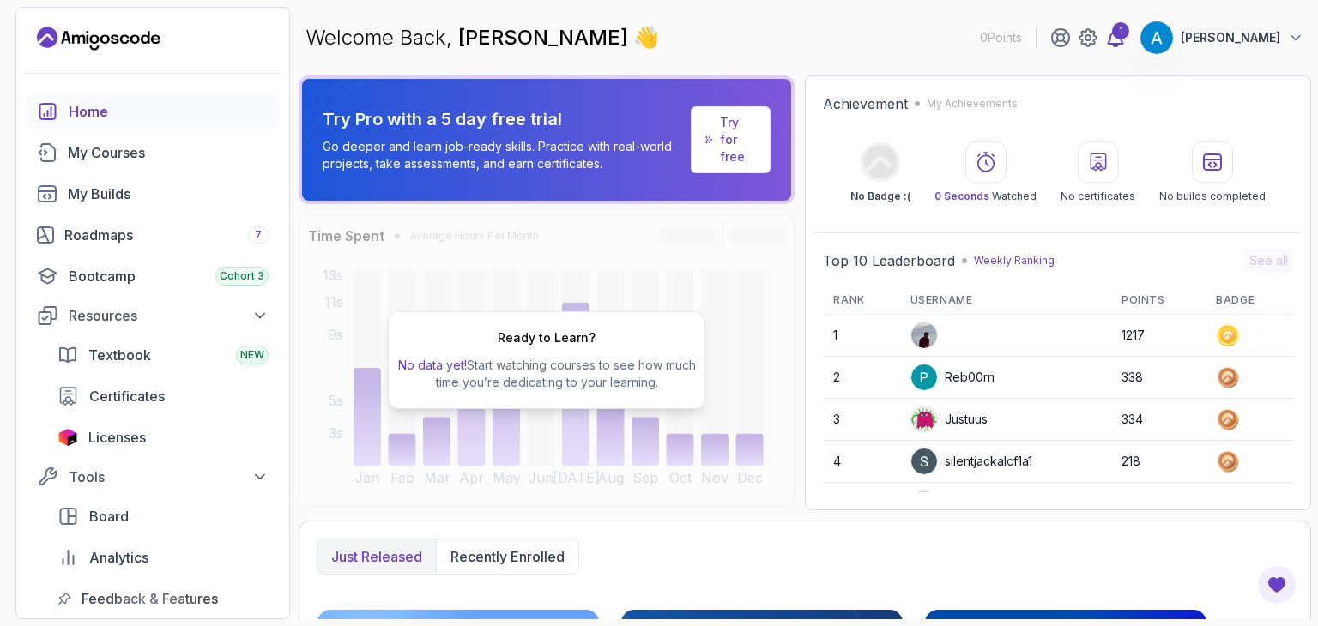
click at [1129, 38] on div "1" at bounding box center [1120, 30] width 17 height 17
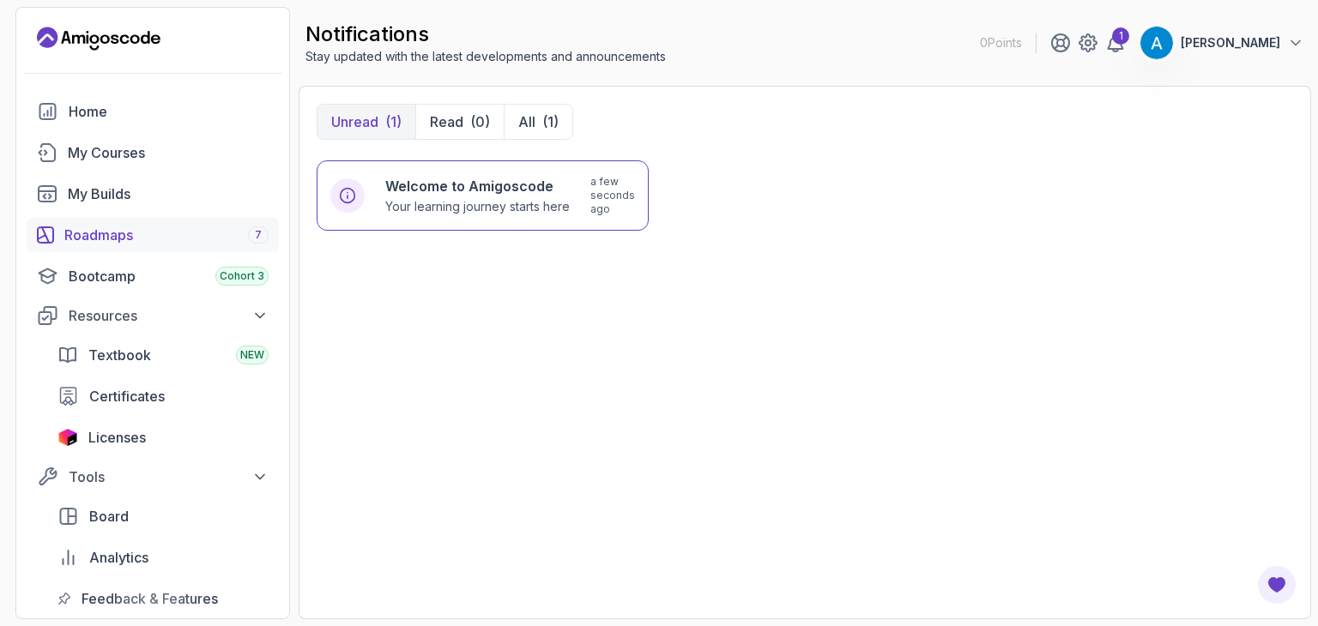
click at [120, 237] on div "Roadmaps 7" at bounding box center [166, 235] width 204 height 21
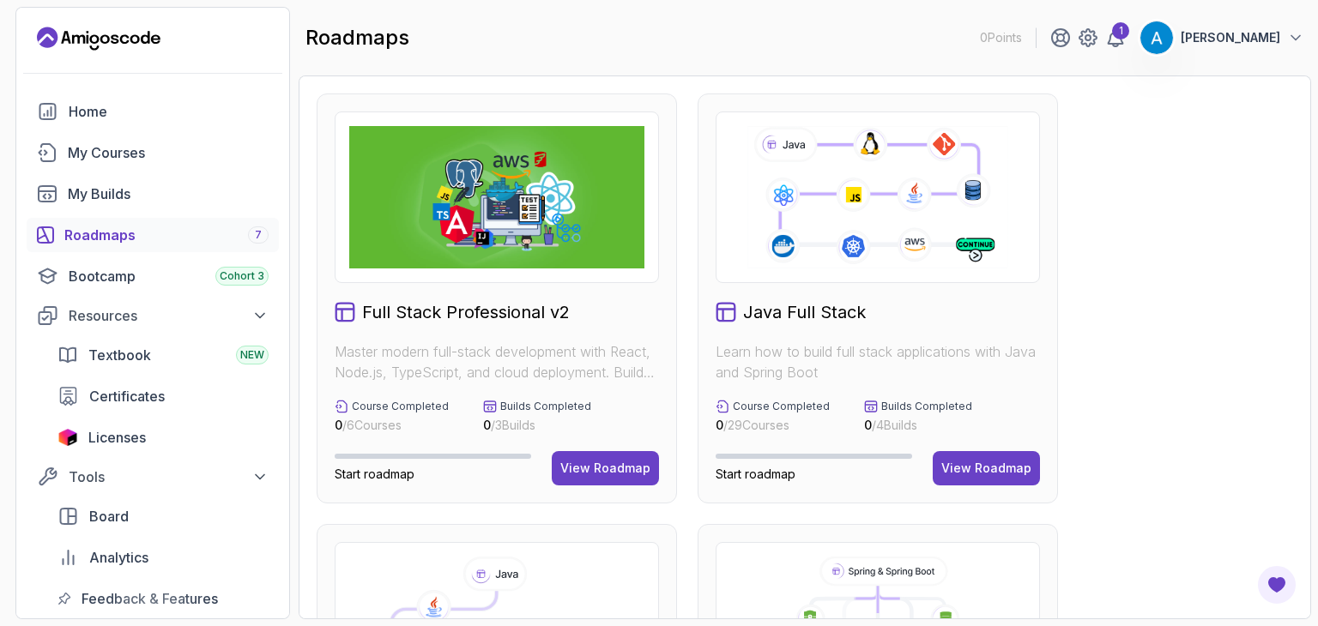
click at [769, 312] on h2 "Java Full Stack" at bounding box center [804, 312] width 123 height 24
click at [981, 466] on div "View Roadmap" at bounding box center [986, 468] width 90 height 17
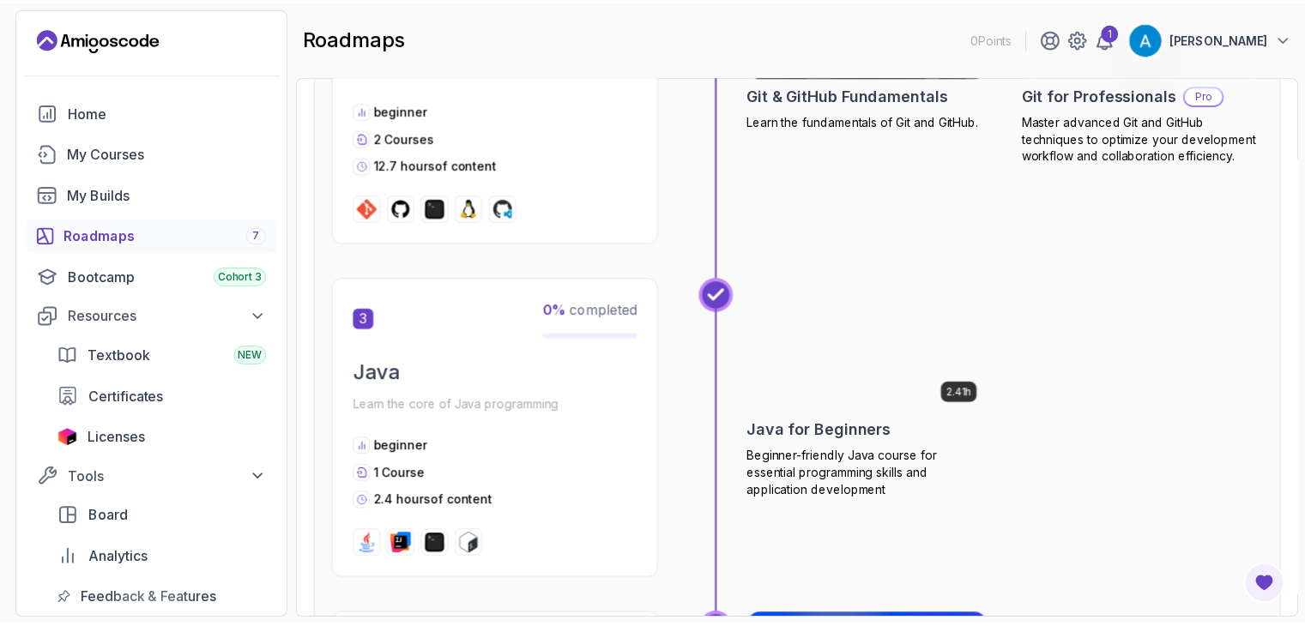
scroll to position [1030, 0]
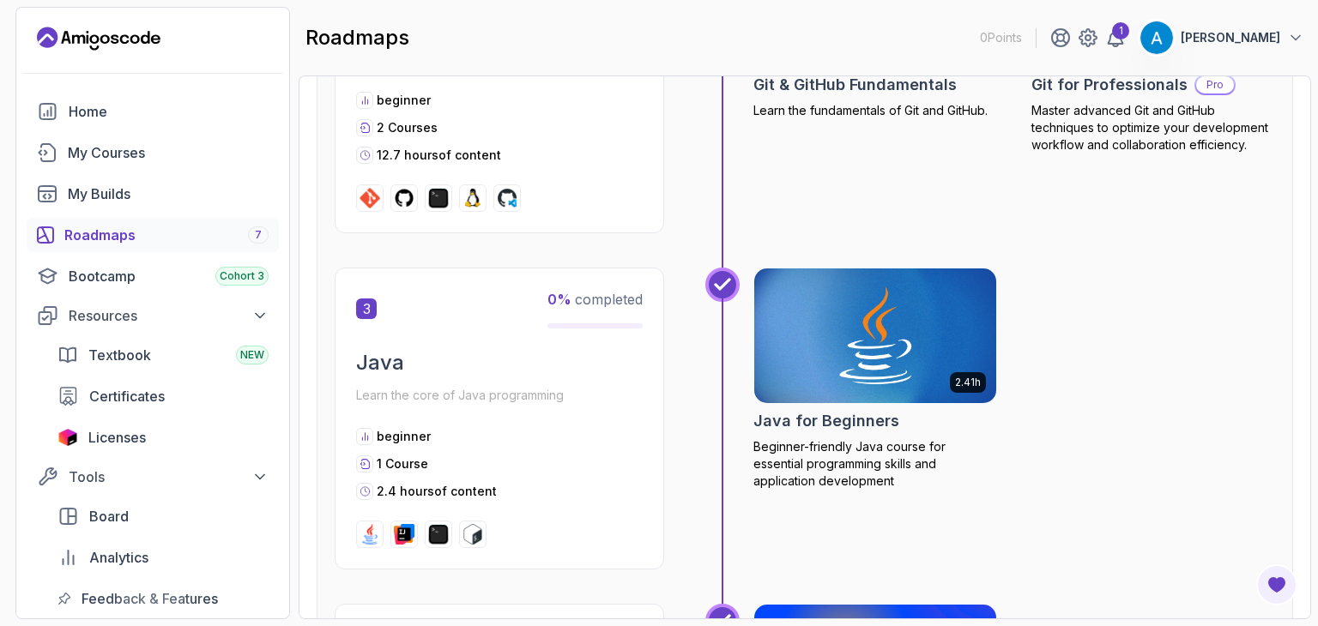
click at [433, 457] on div "1 Course" at bounding box center [499, 464] width 287 height 17
click at [406, 418] on div "3 0 % completed Java Learn the core of Java programming beginner 1 Course 2.4 h…" at bounding box center [500, 419] width 330 height 302
click at [900, 383] on img at bounding box center [875, 336] width 254 height 142
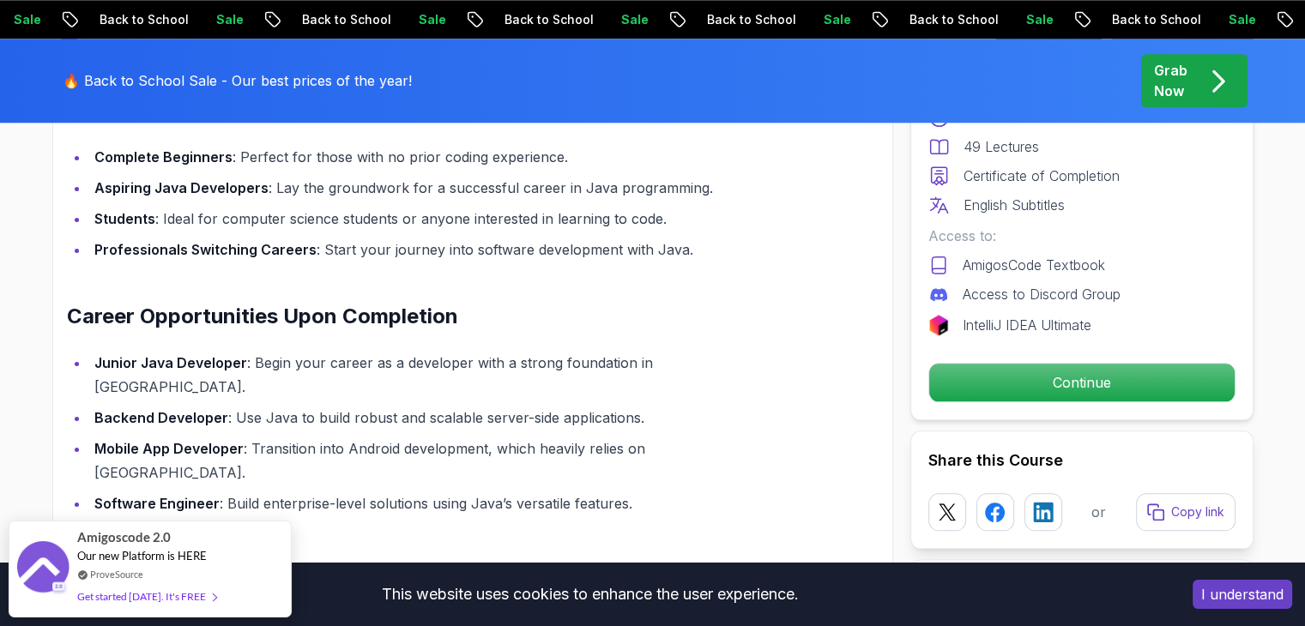
scroll to position [1630, 0]
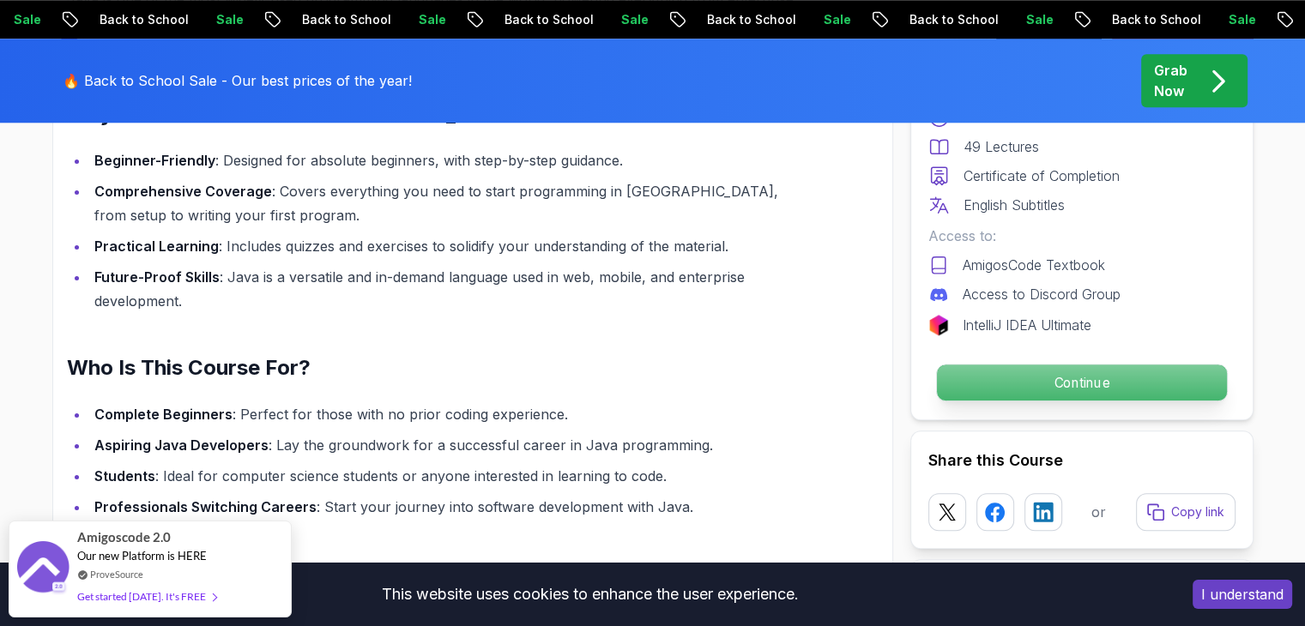
click at [957, 384] on p "Continue" at bounding box center [1081, 383] width 290 height 36
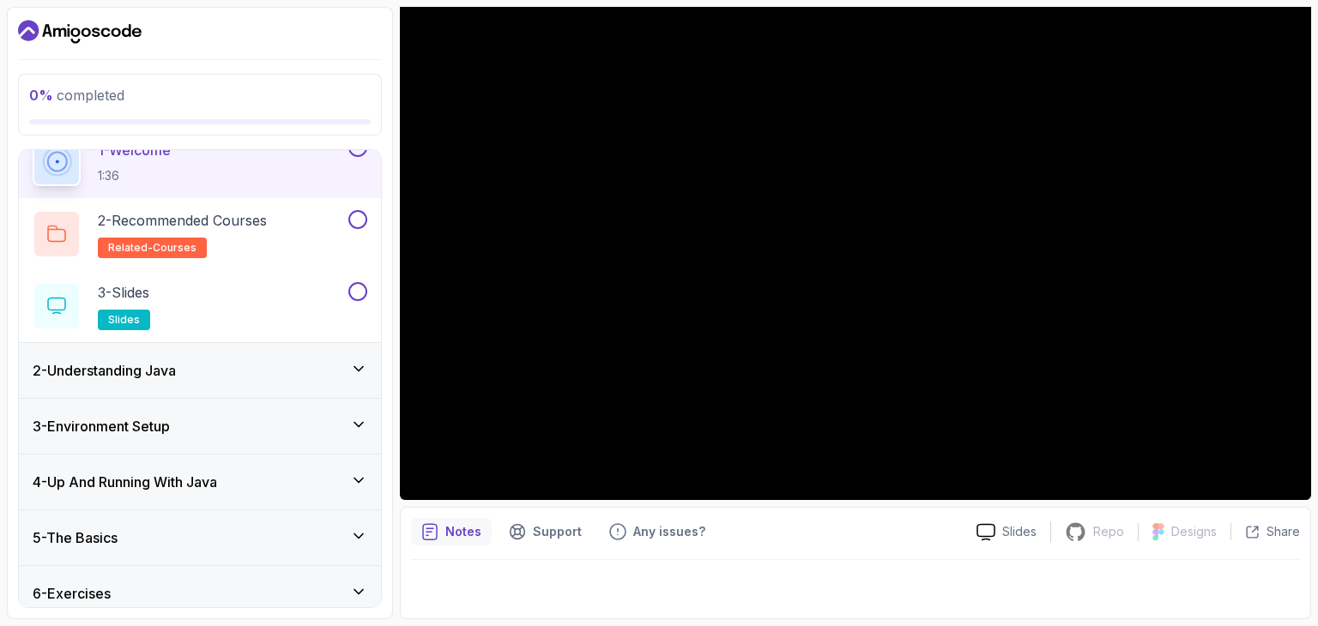
scroll to position [146, 0]
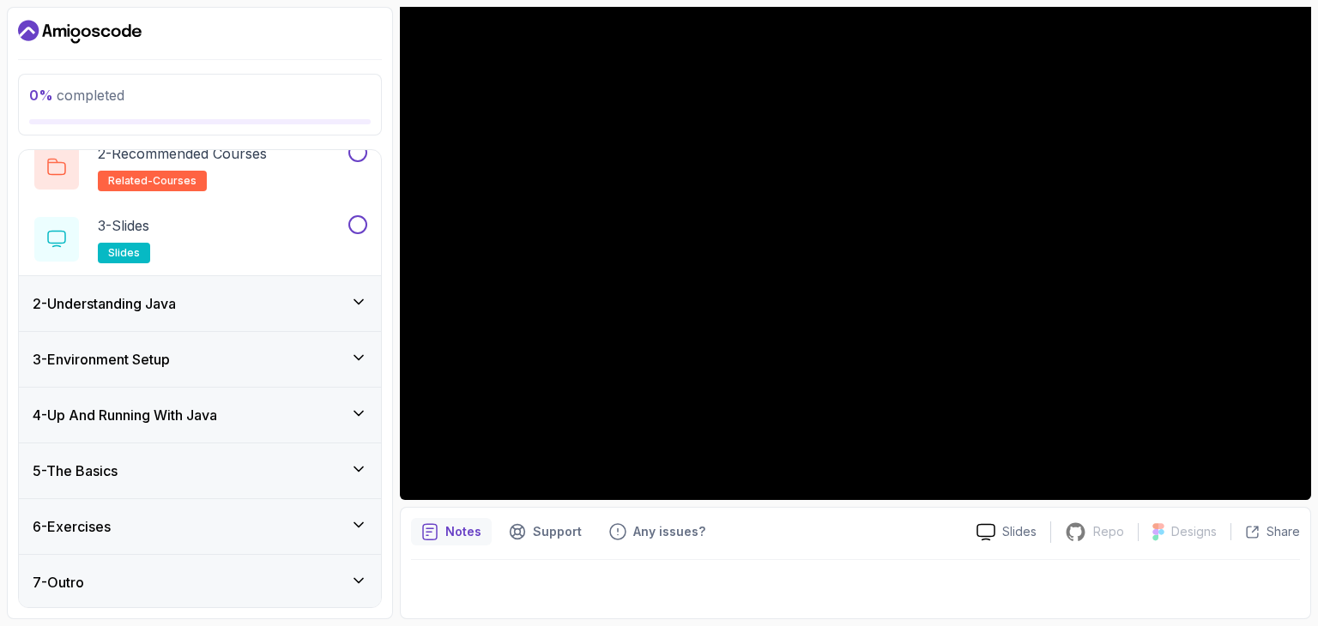
click at [302, 298] on div "2 - Understanding Java" at bounding box center [200, 303] width 335 height 21
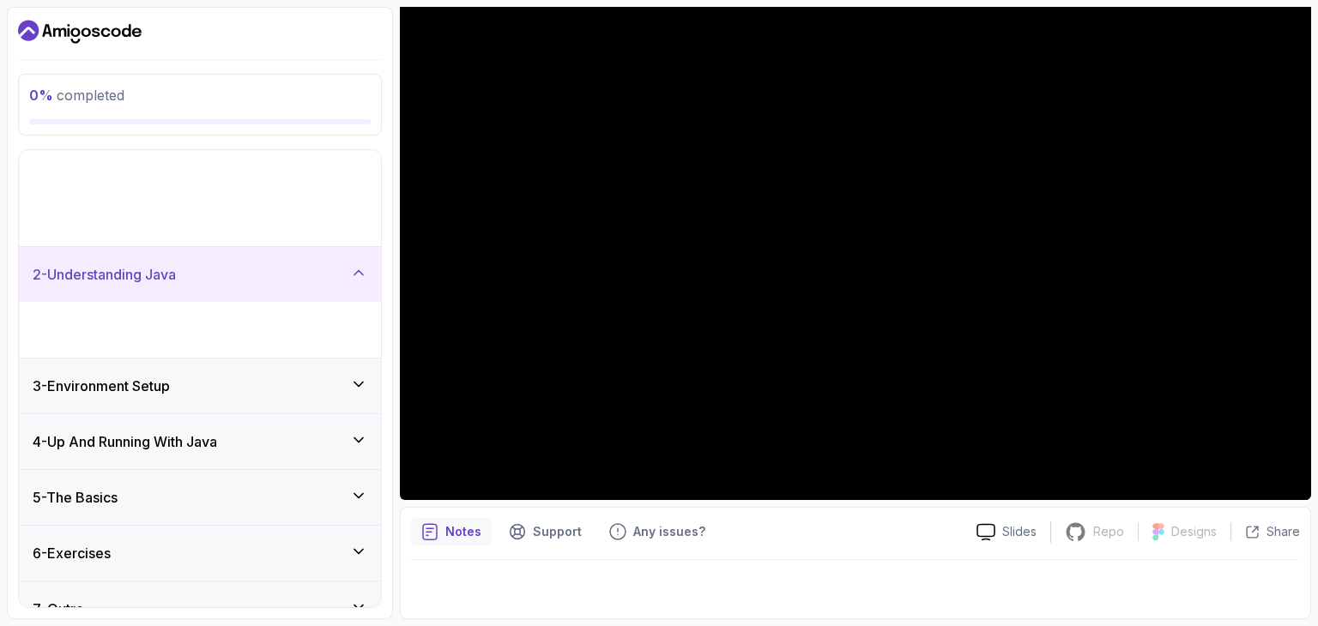
scroll to position [0, 0]
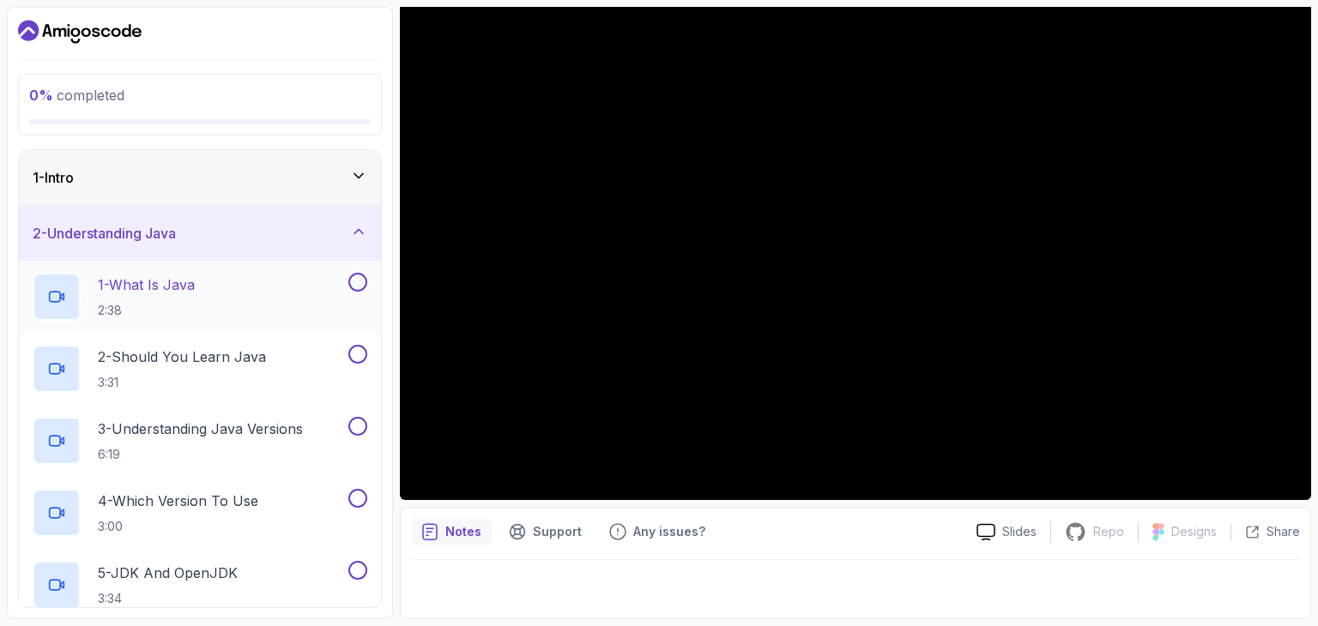
click at [263, 283] on div "1 - What Is Java 2:38" at bounding box center [189, 297] width 312 height 48
